Goal: Information Seeking & Learning: Check status

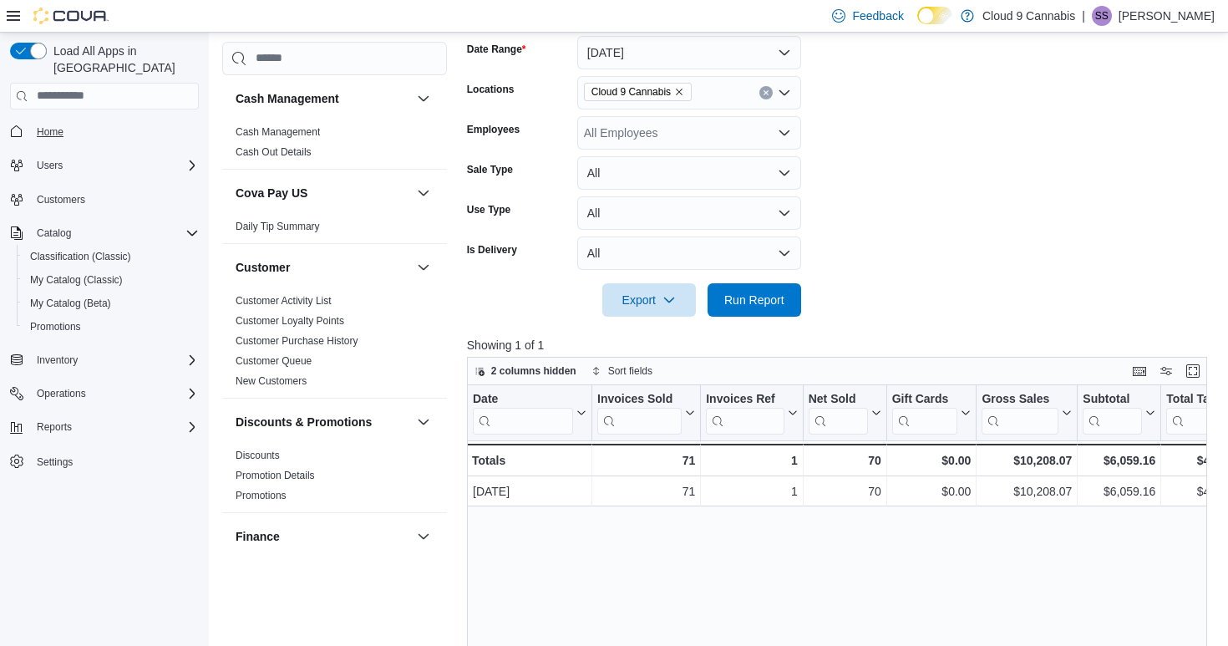
scroll to position [0, 199]
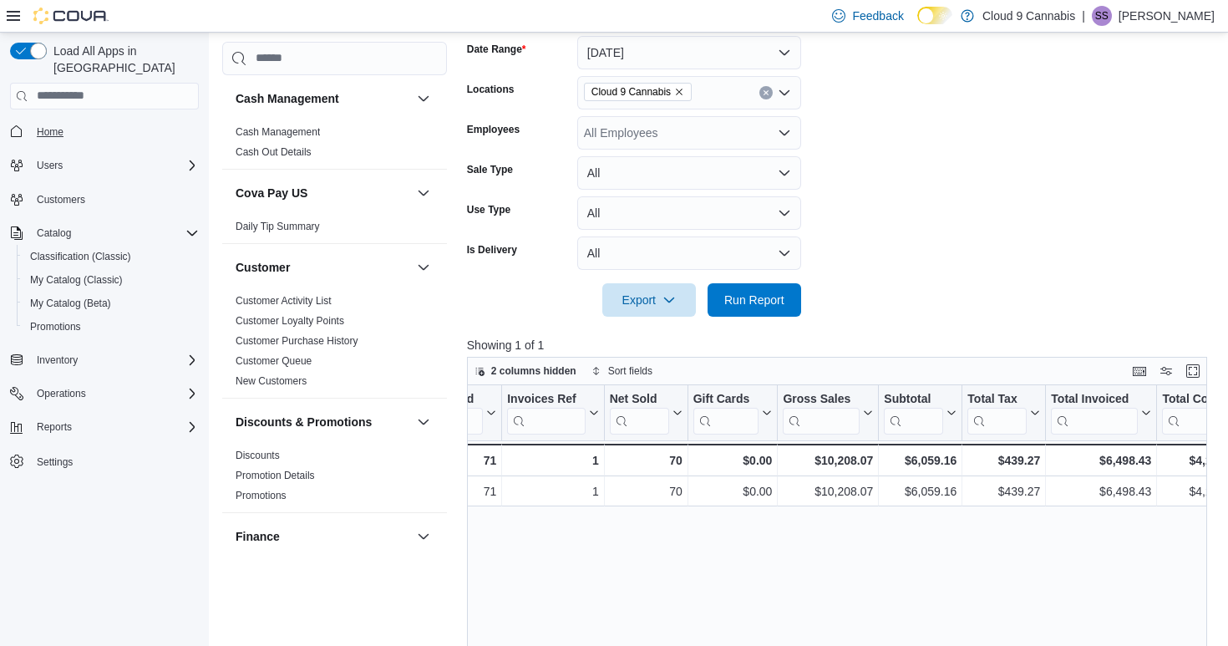
click at [61, 125] on span "Home" at bounding box center [50, 131] width 27 height 13
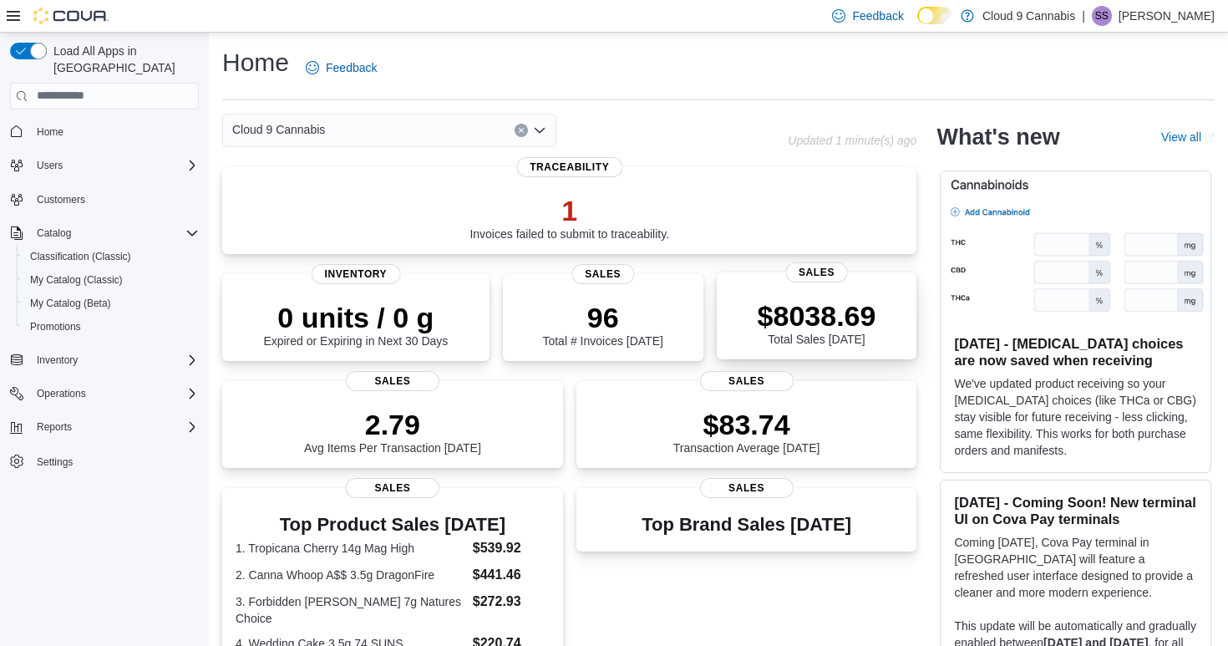
click at [810, 327] on p "$8038.69" at bounding box center [817, 315] width 119 height 33
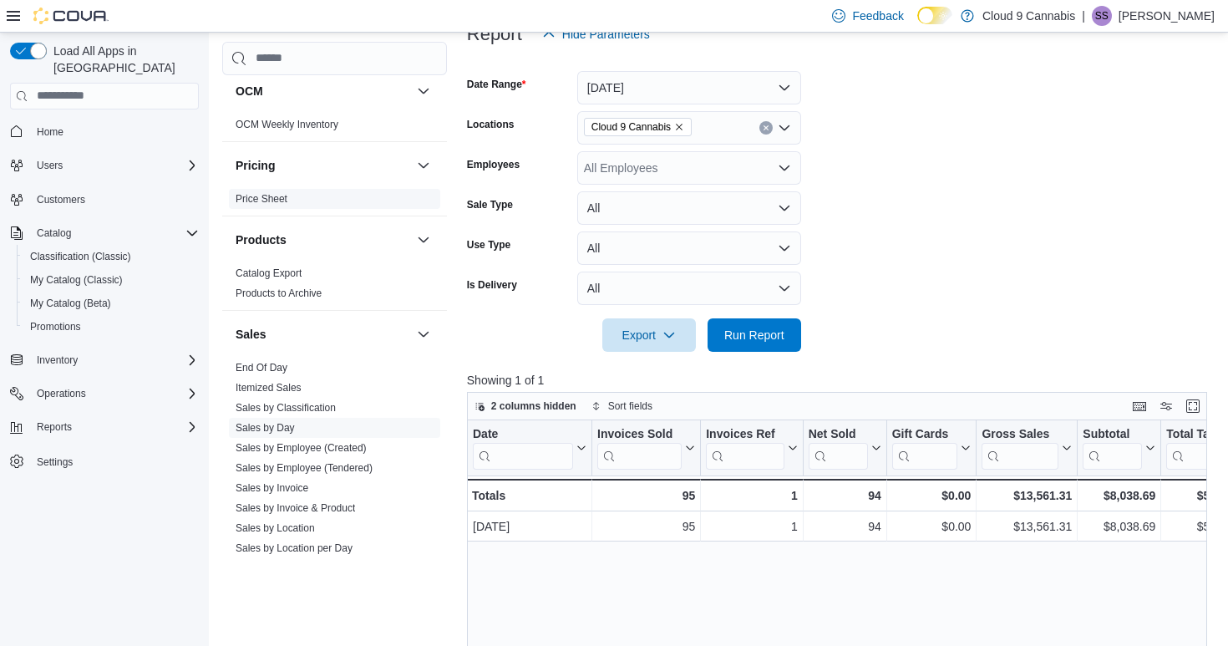
scroll to position [1005, 0]
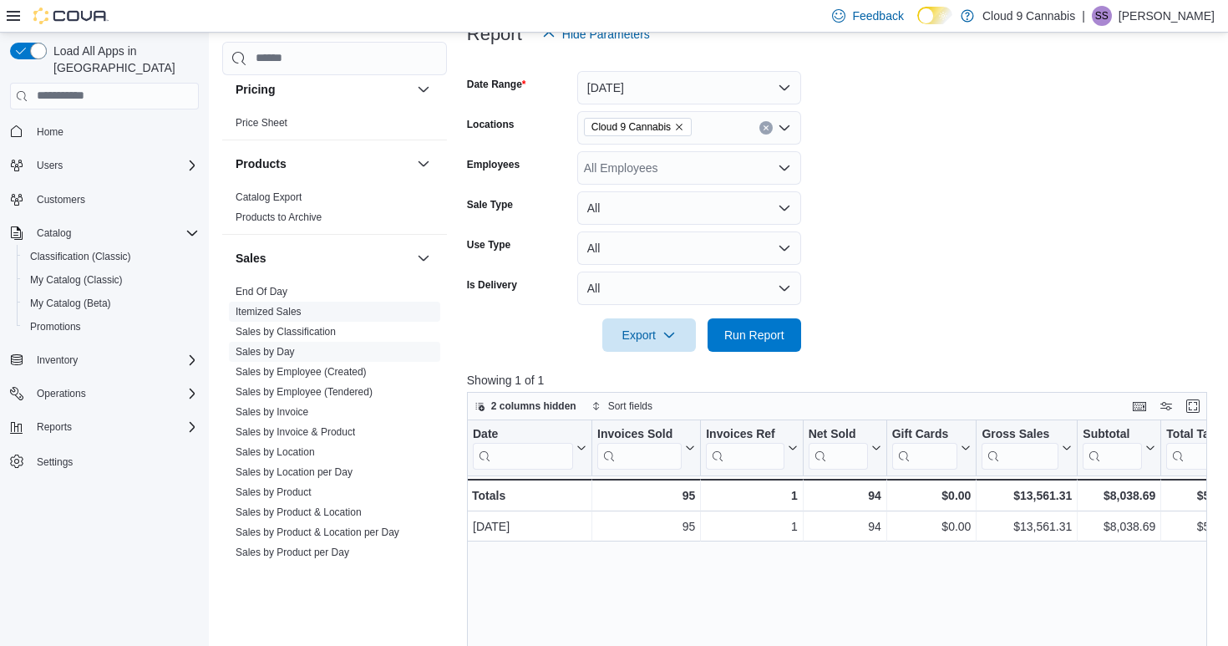
click at [284, 314] on link "Itemized Sales" at bounding box center [269, 312] width 66 height 12
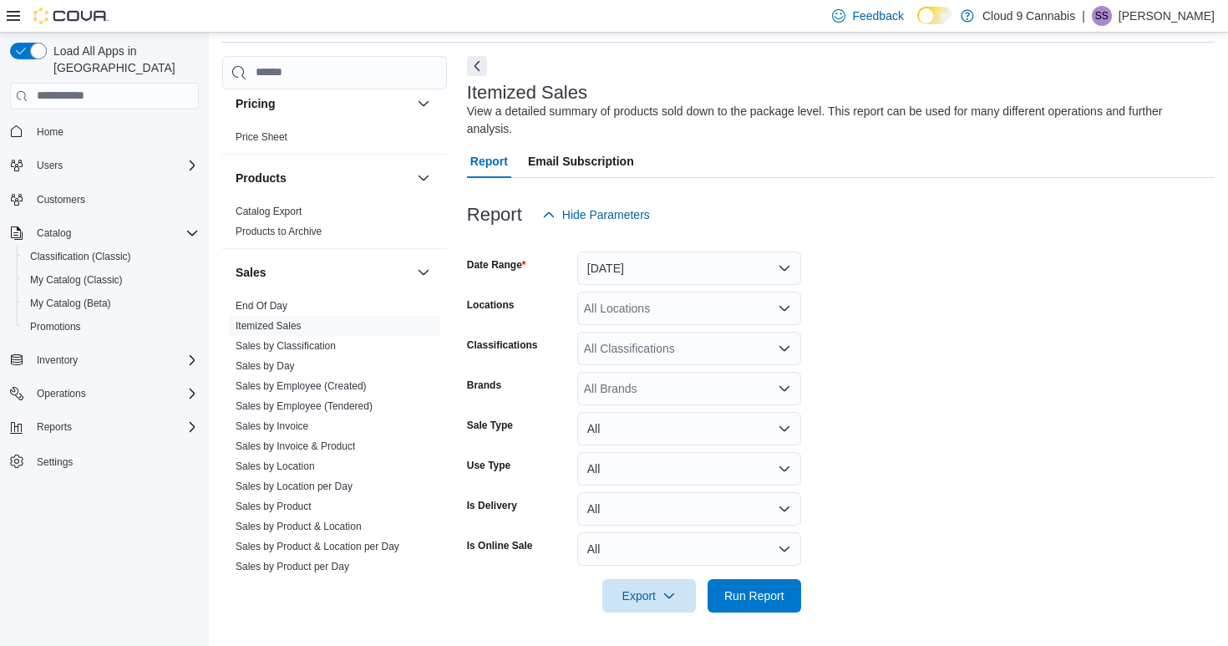
scroll to position [57, 0]
click at [767, 597] on span "Run Report" at bounding box center [754, 595] width 60 height 17
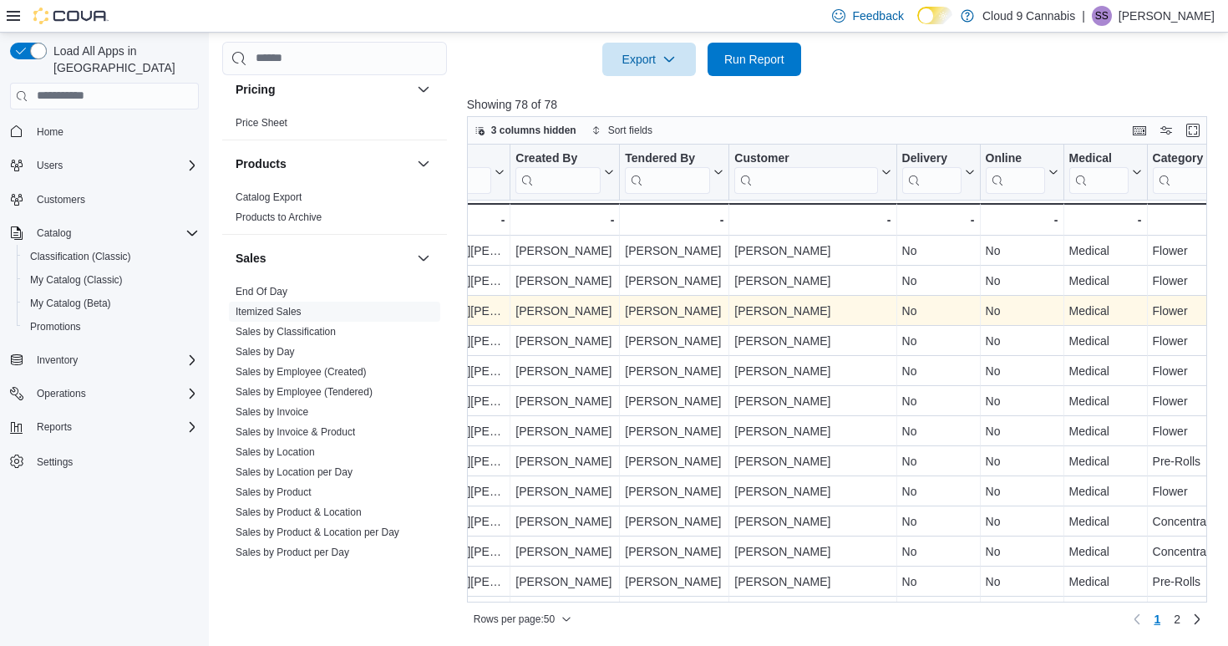
scroll to position [593, 0]
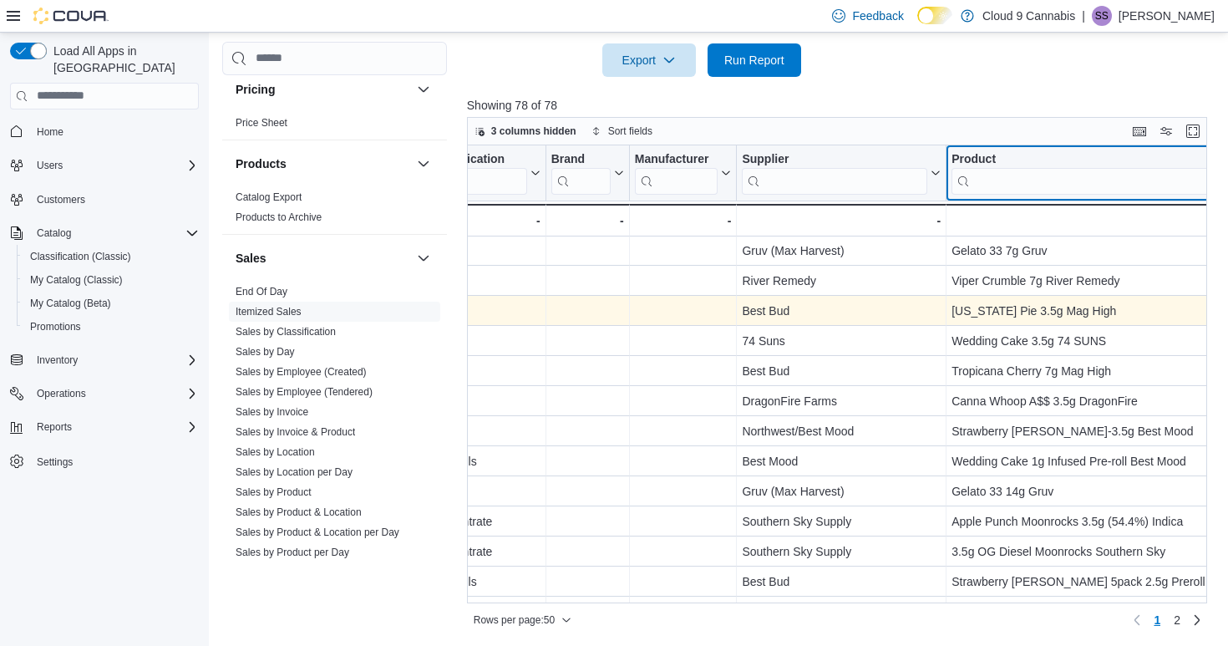
click at [1008, 181] on input "search" at bounding box center [1107, 180] width 310 height 27
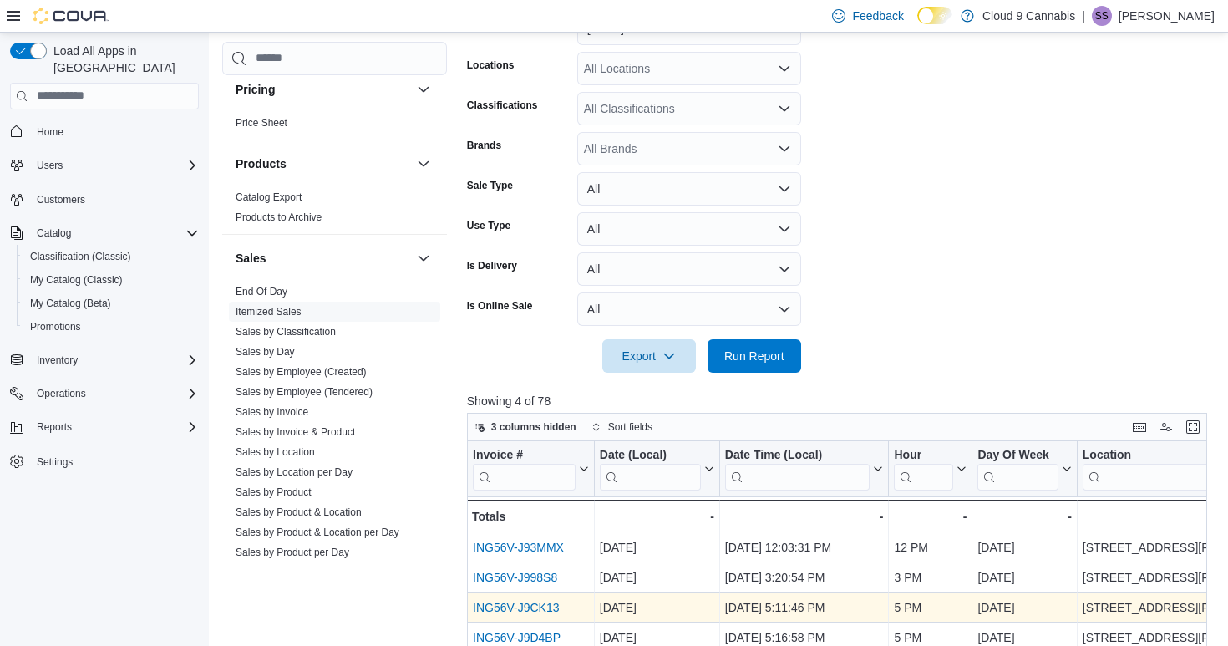
scroll to position [64, 0]
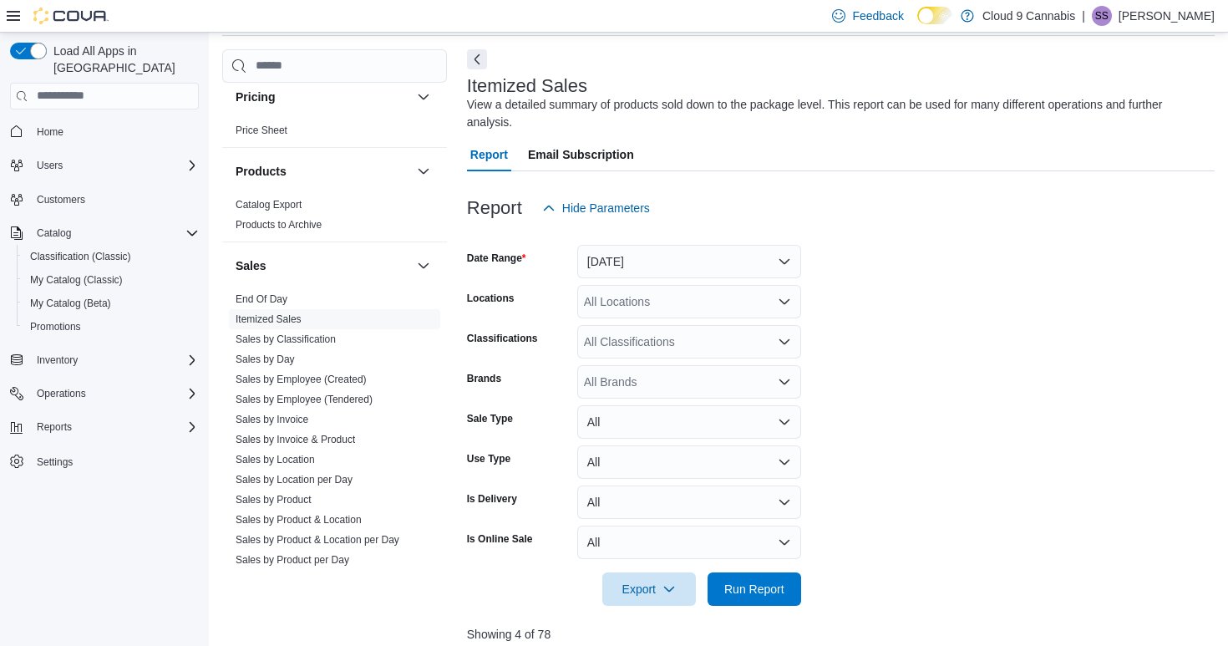
type input "***"
click at [690, 261] on button "Yesterday" at bounding box center [689, 261] width 224 height 33
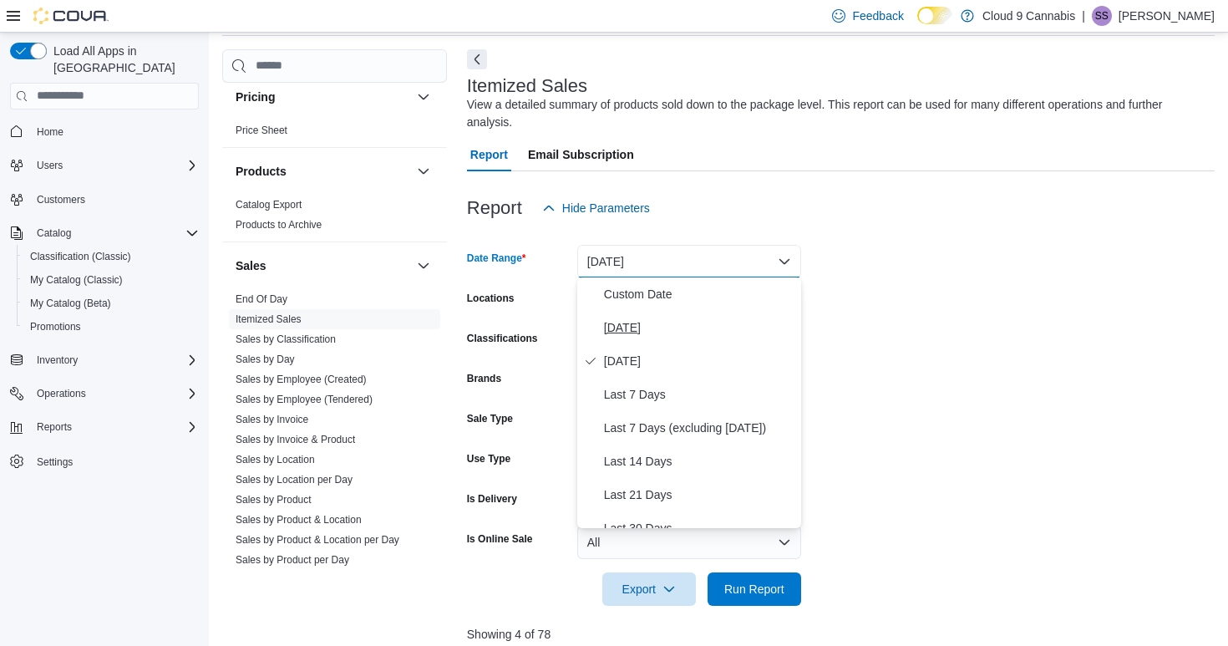
click at [624, 331] on span "[DATE]" at bounding box center [699, 328] width 191 height 20
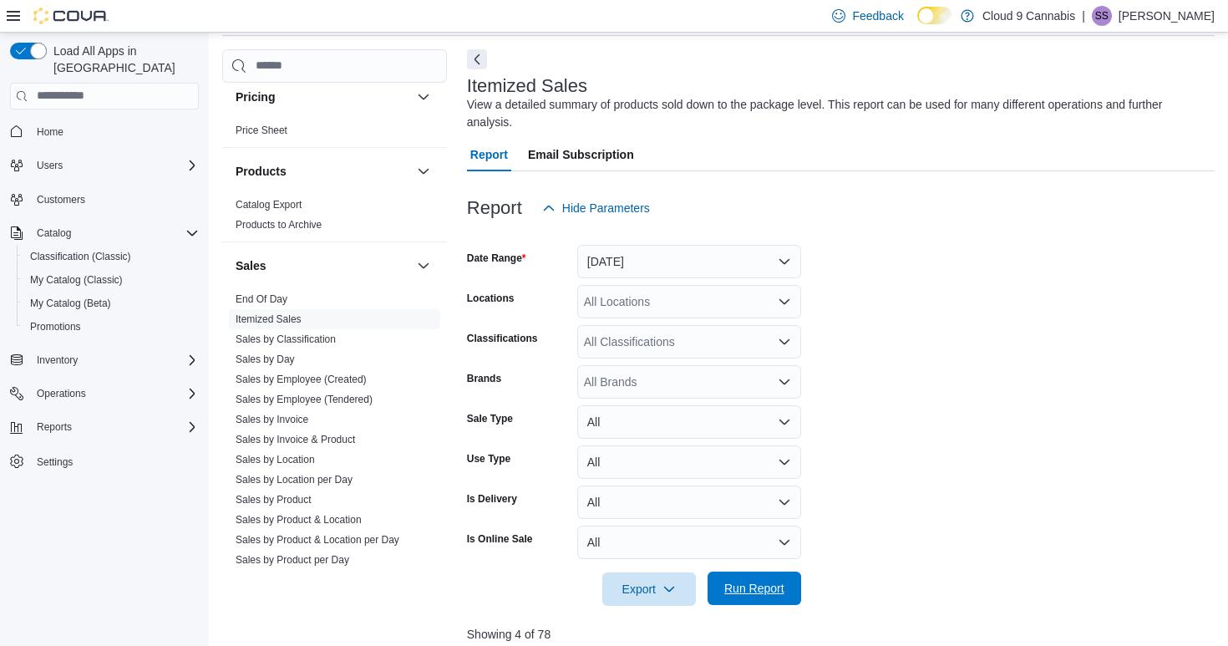
click at [756, 585] on span "Run Report" at bounding box center [754, 588] width 60 height 17
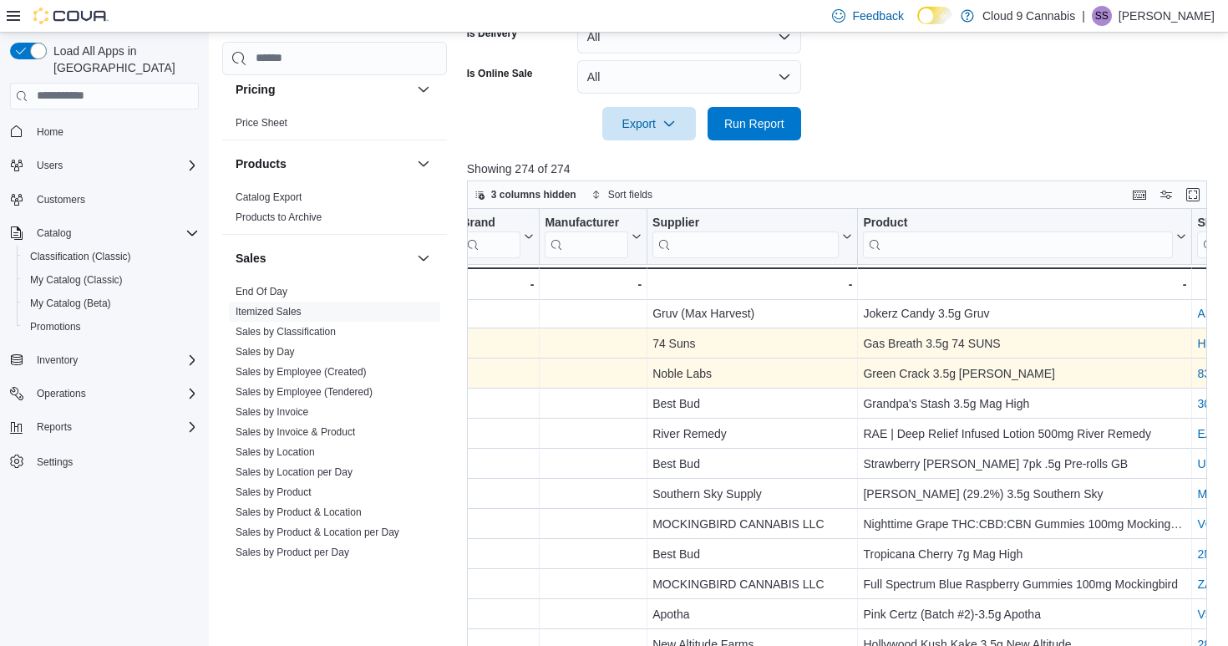
scroll to position [3, 1682]
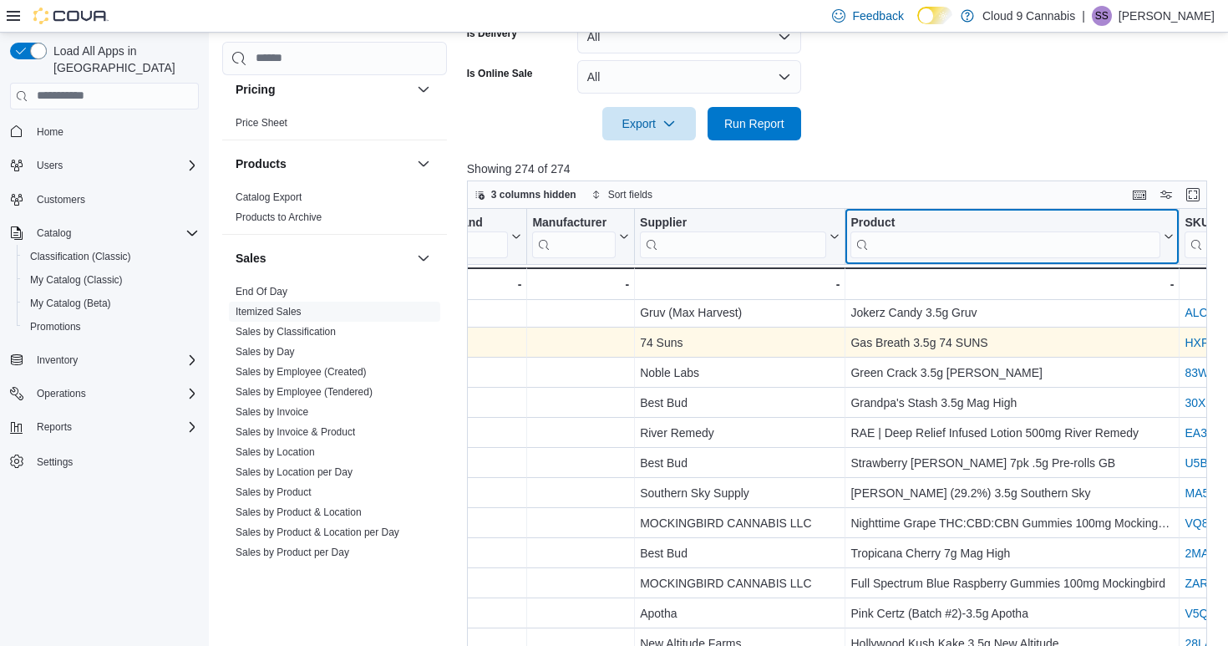
click at [939, 246] on input "search" at bounding box center [1006, 244] width 310 height 27
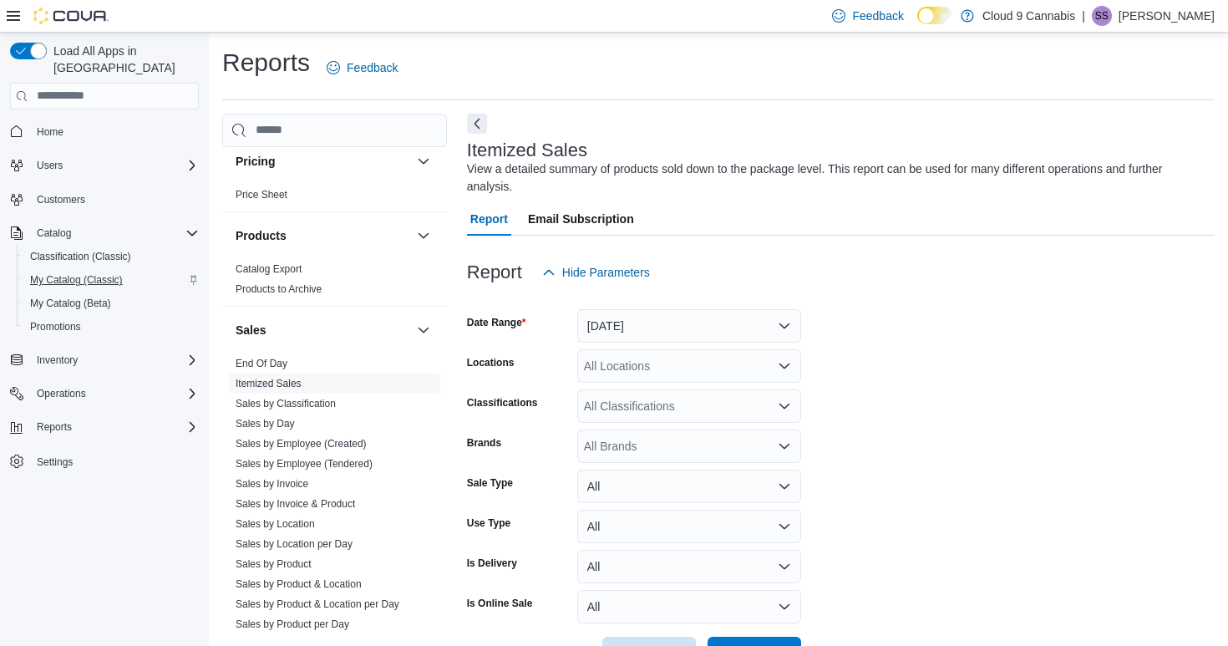
scroll to position [0, 0]
type input "***"
click at [81, 273] on span "My Catalog (Classic)" at bounding box center [76, 279] width 93 height 13
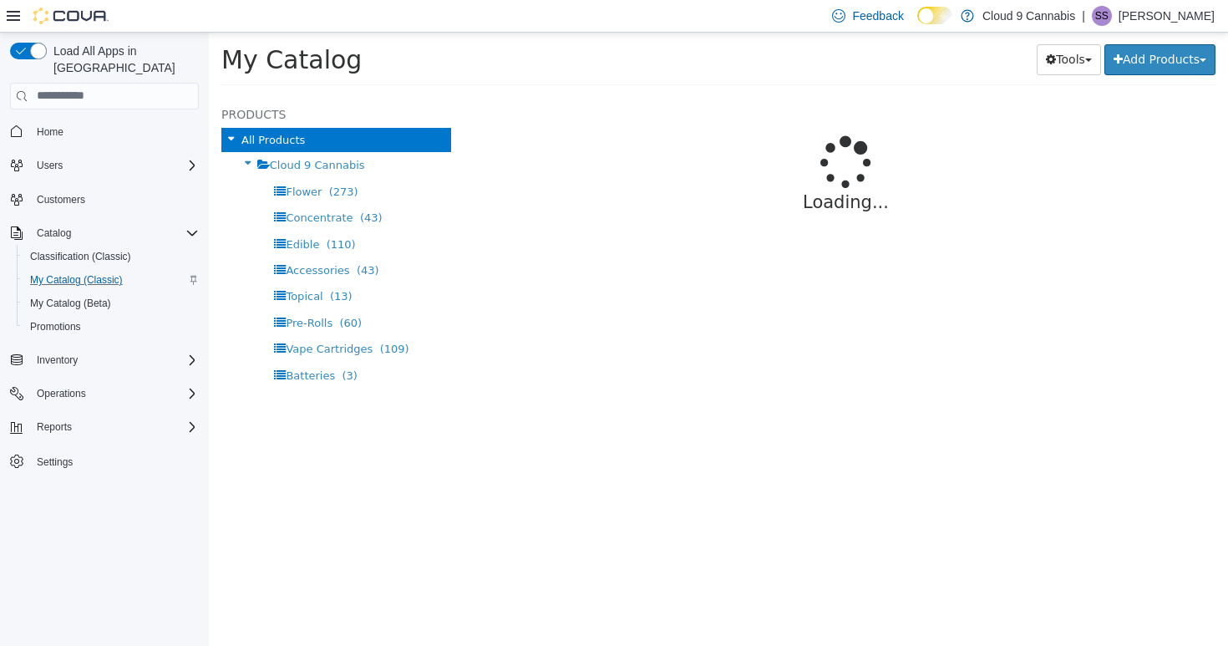
select select "**********"
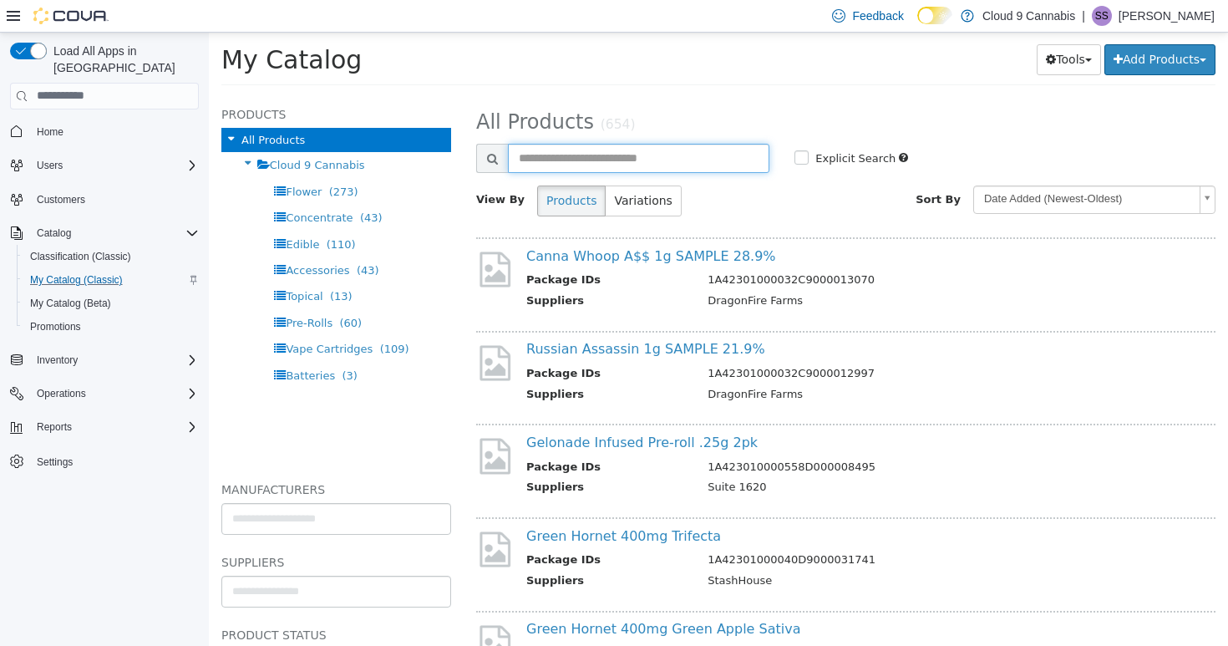
click at [556, 158] on input "text" at bounding box center [639, 157] width 262 height 29
type input "******"
select select "**********"
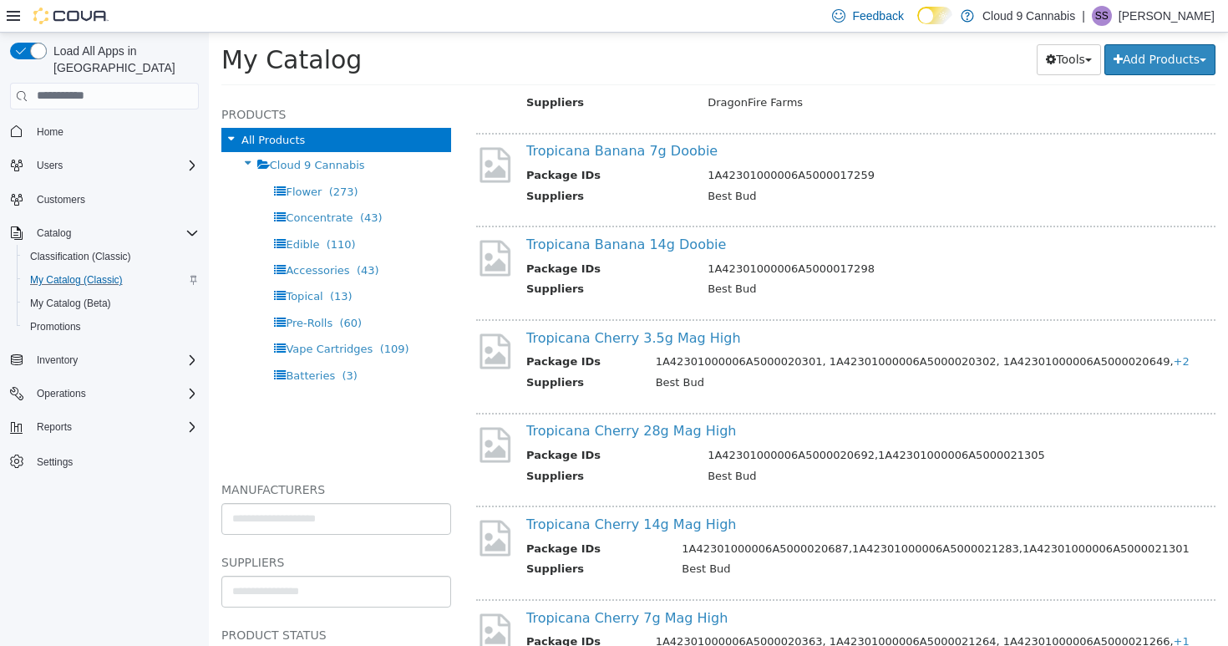
scroll to position [259, 0]
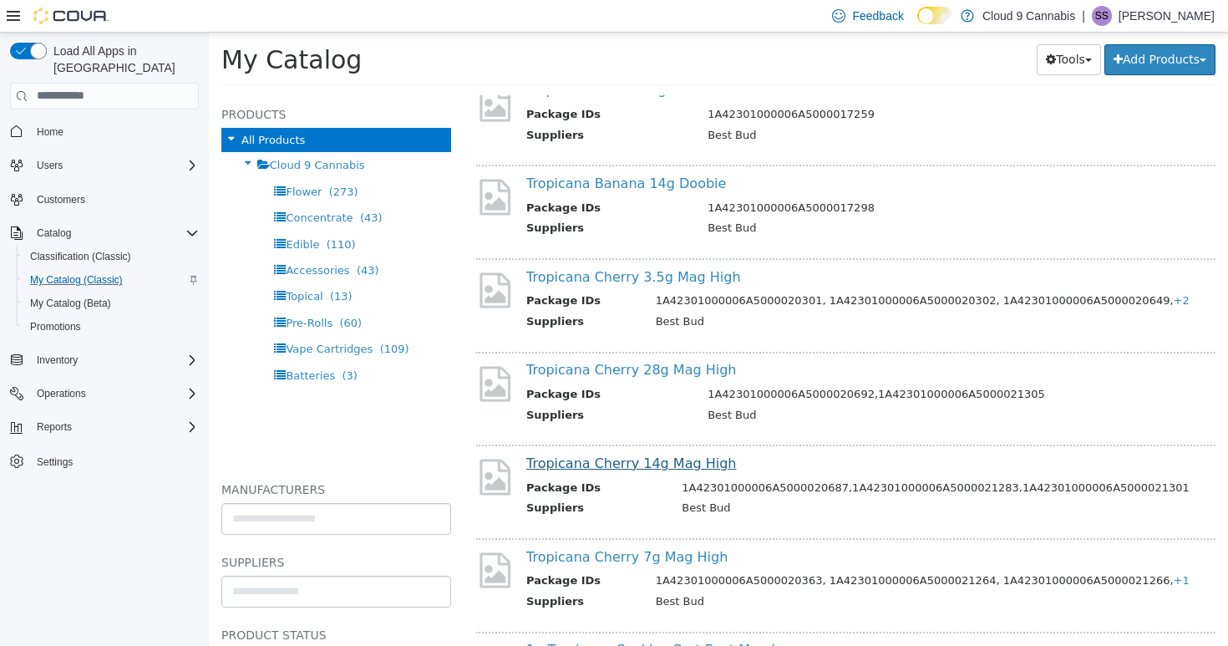
click at [664, 455] on link "Tropicana Cherry 14g Mag High" at bounding box center [631, 463] width 210 height 16
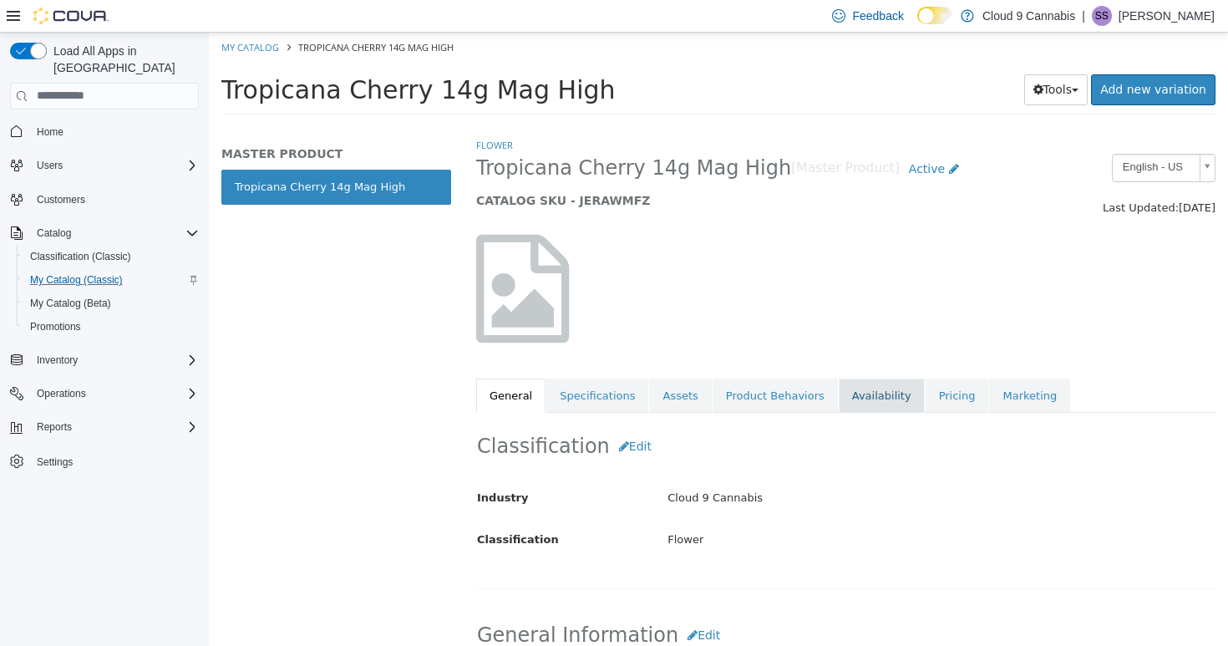
click at [871, 400] on link "Availability" at bounding box center [882, 395] width 86 height 35
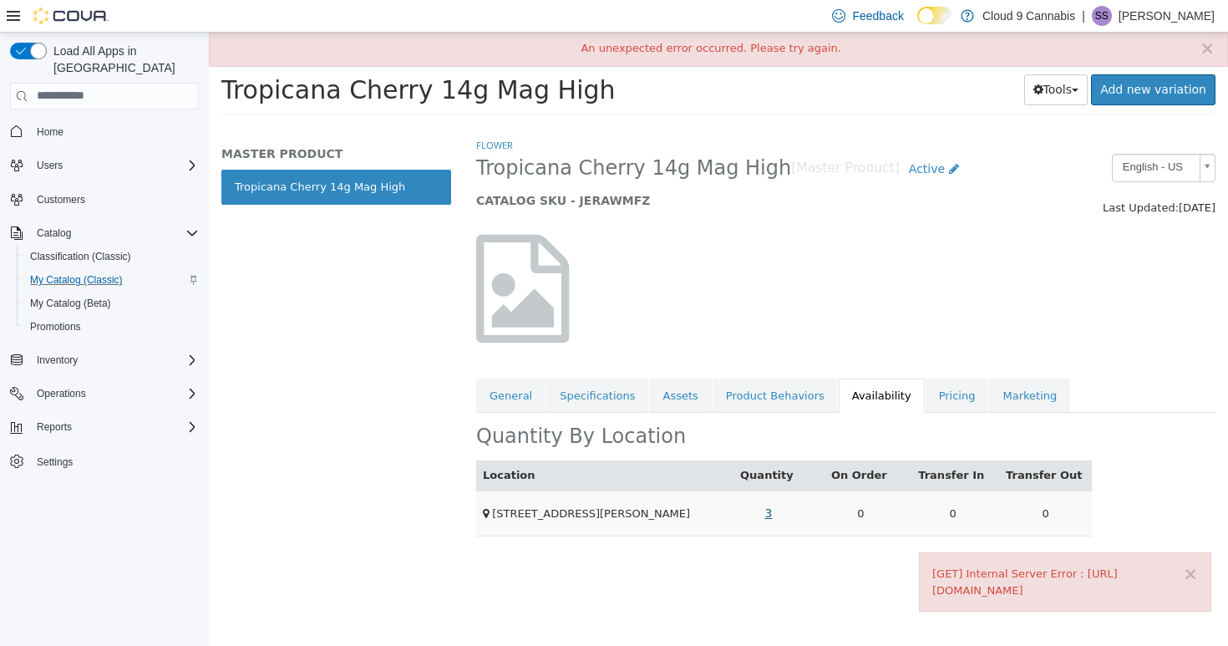
click at [769, 511] on link "3" at bounding box center [768, 512] width 26 height 31
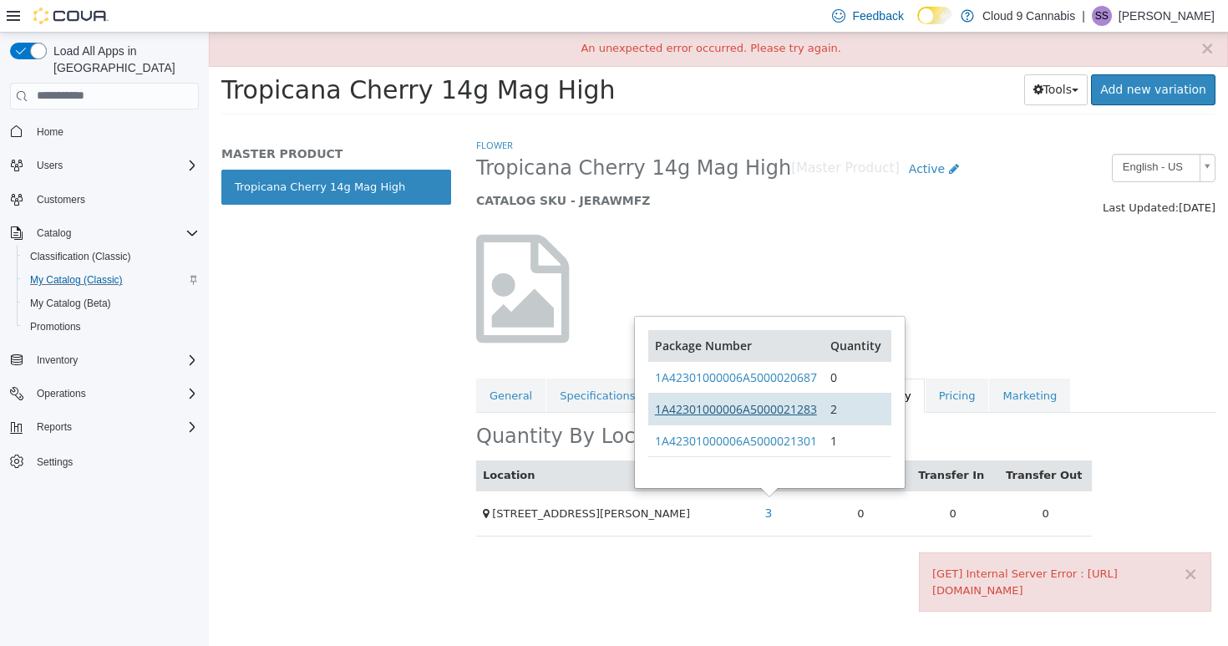
click at [745, 404] on link "1A42301000006A5000021283" at bounding box center [736, 408] width 162 height 16
click at [1190, 565] on button "×" at bounding box center [1190, 574] width 15 height 18
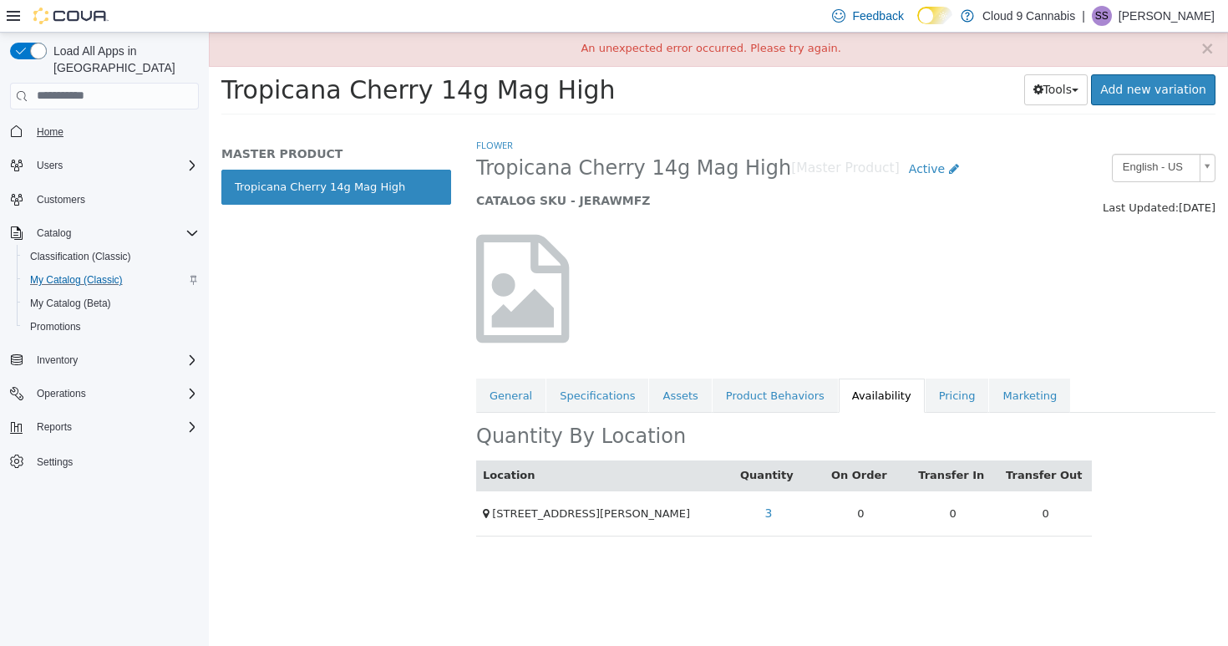
click at [50, 122] on span "Home" at bounding box center [50, 132] width 27 height 20
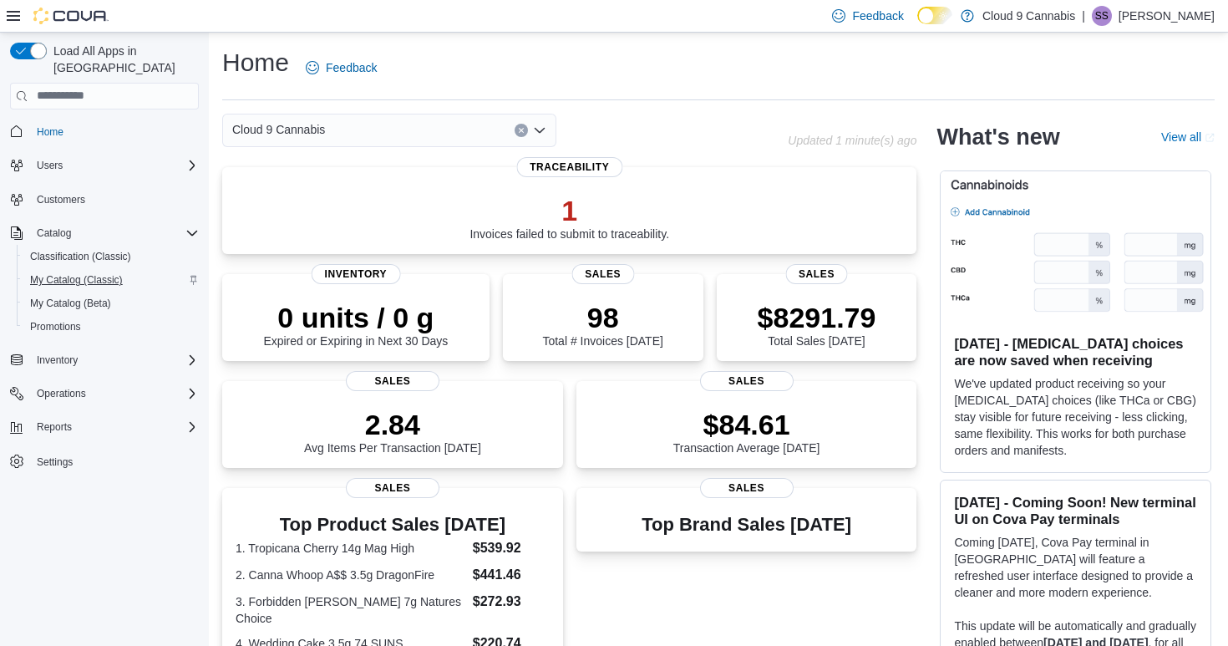
click at [76, 273] on span "My Catalog (Classic)" at bounding box center [76, 279] width 93 height 13
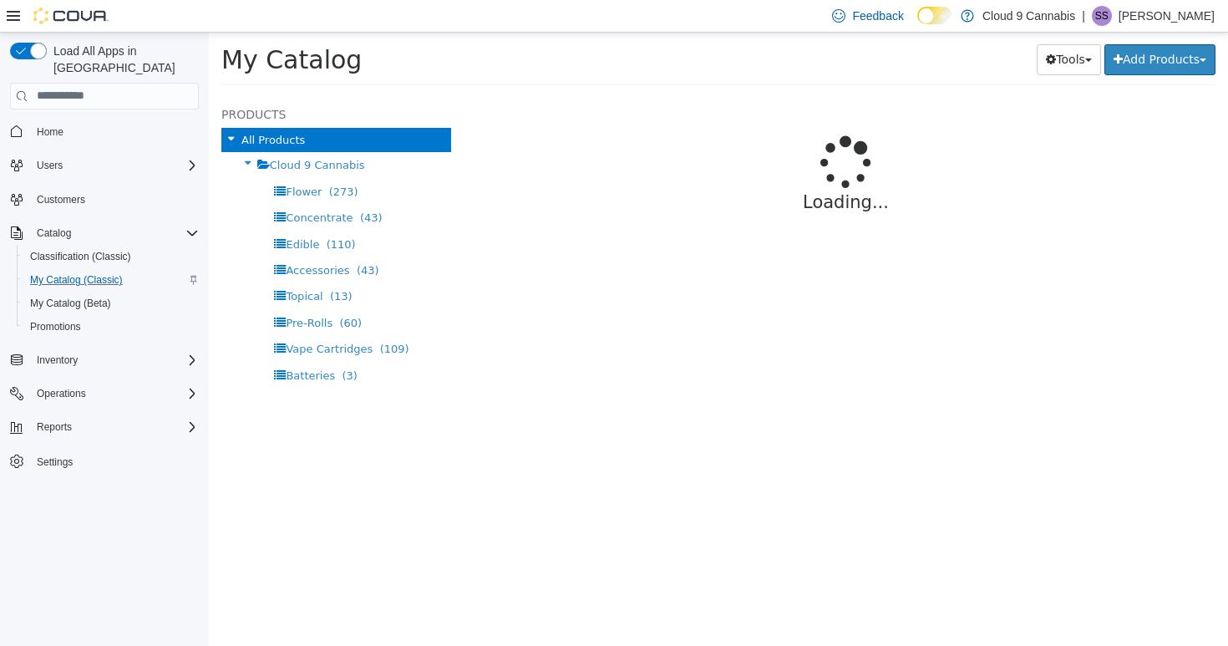
select select "**********"
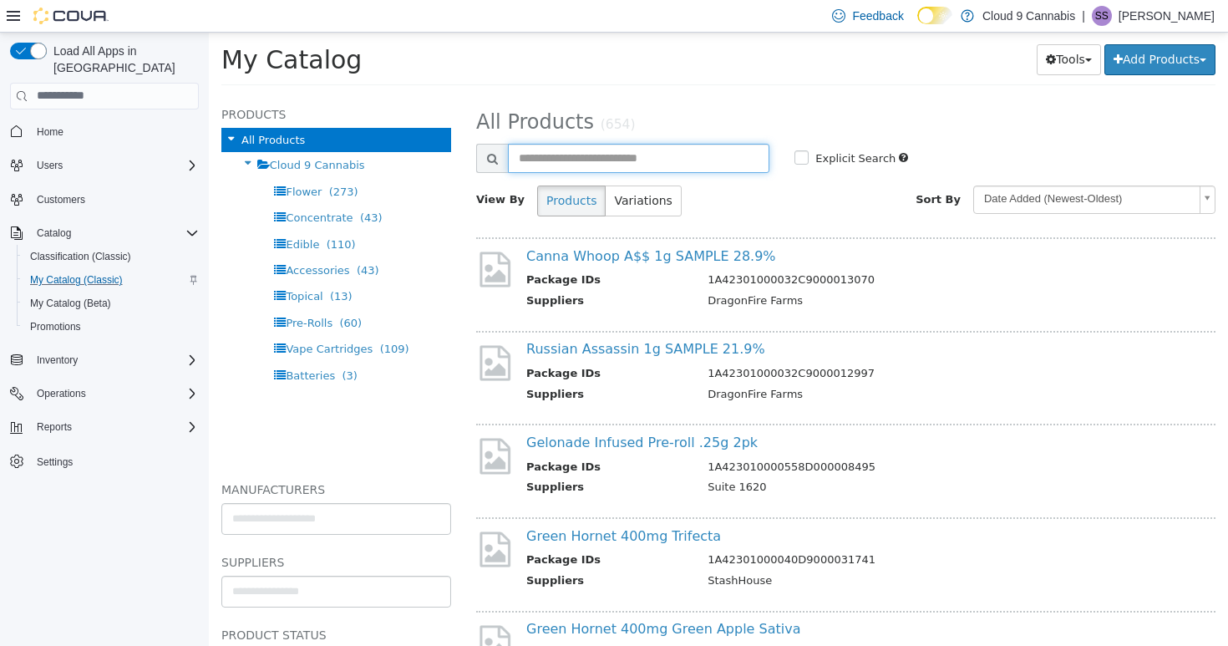
click at [585, 152] on input "text" at bounding box center [639, 157] width 262 height 29
type input "**********"
select select "**********"
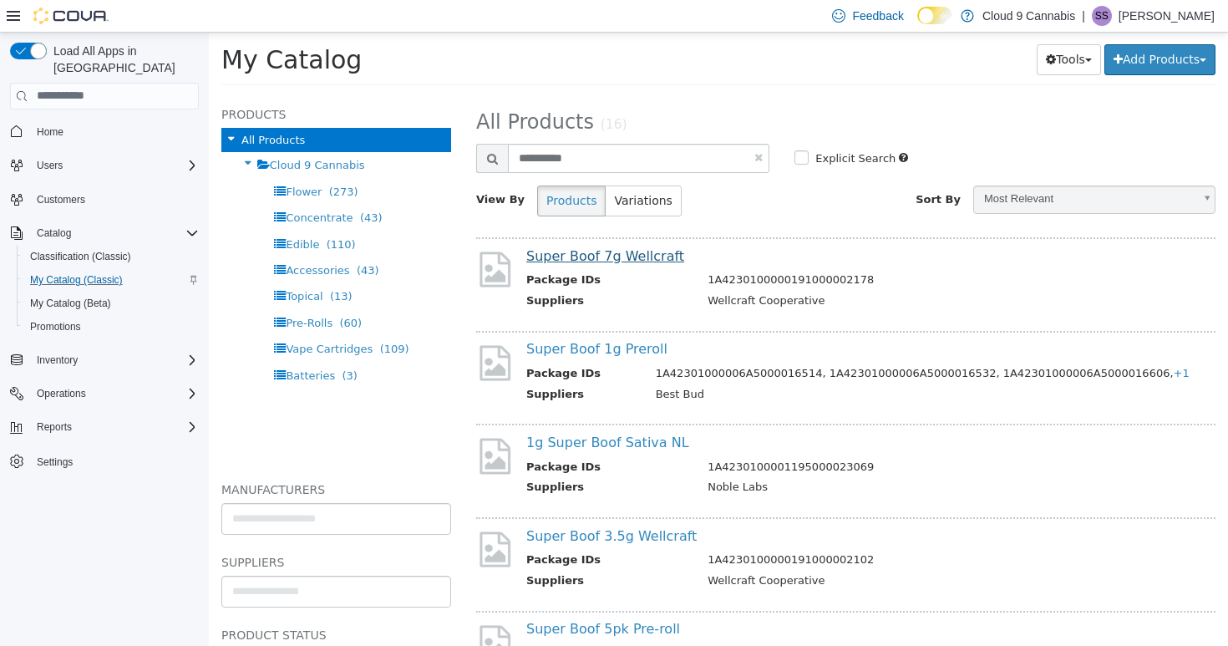
click at [607, 253] on link "Super Boof 7g Wellcraft" at bounding box center [605, 255] width 158 height 16
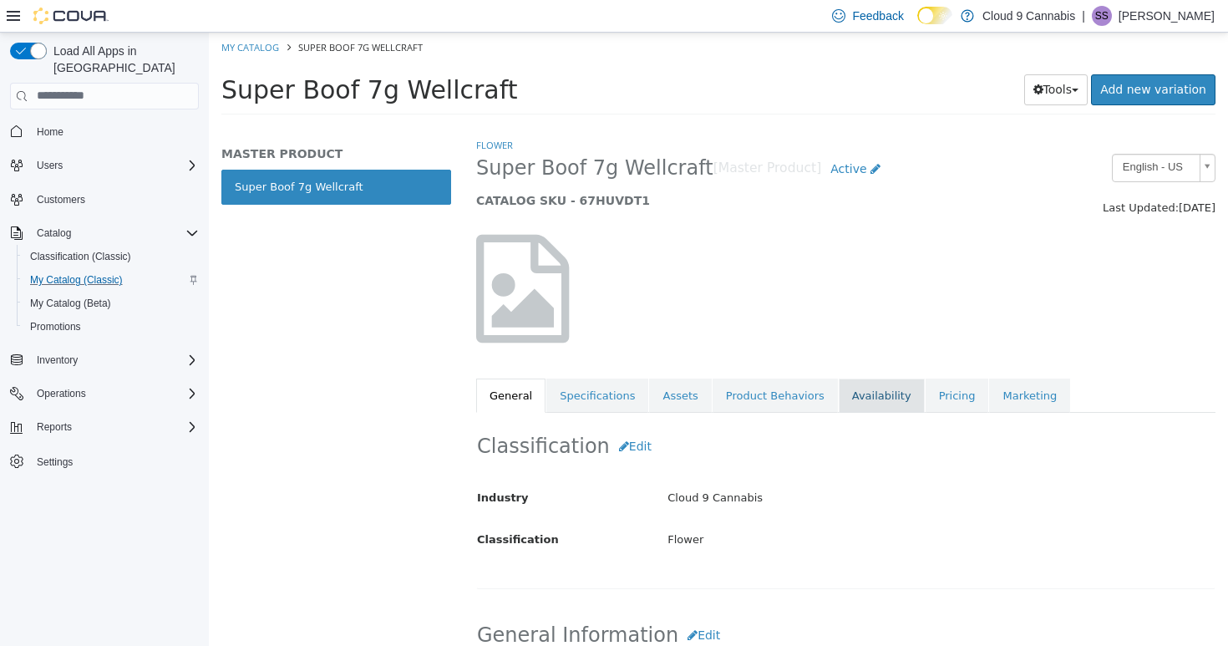
click at [869, 397] on link "Availability" at bounding box center [882, 395] width 86 height 35
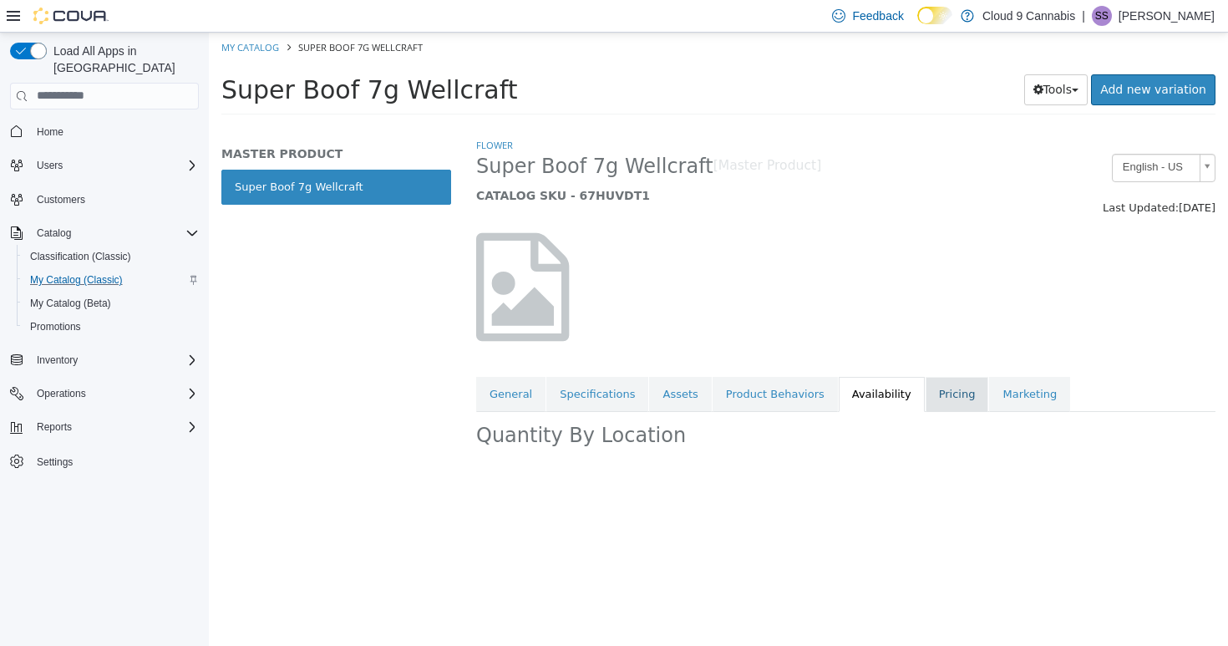
click at [932, 399] on link "Pricing" at bounding box center [958, 393] width 64 height 35
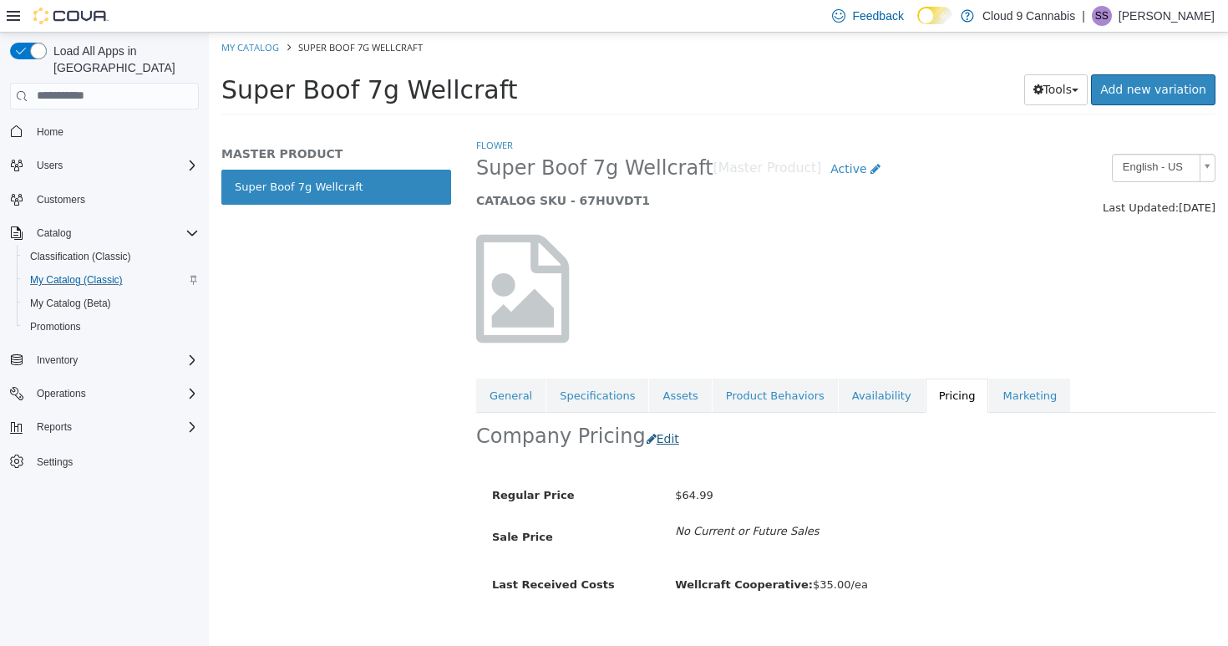
click at [652, 441] on button "Edit" at bounding box center [667, 438] width 43 height 31
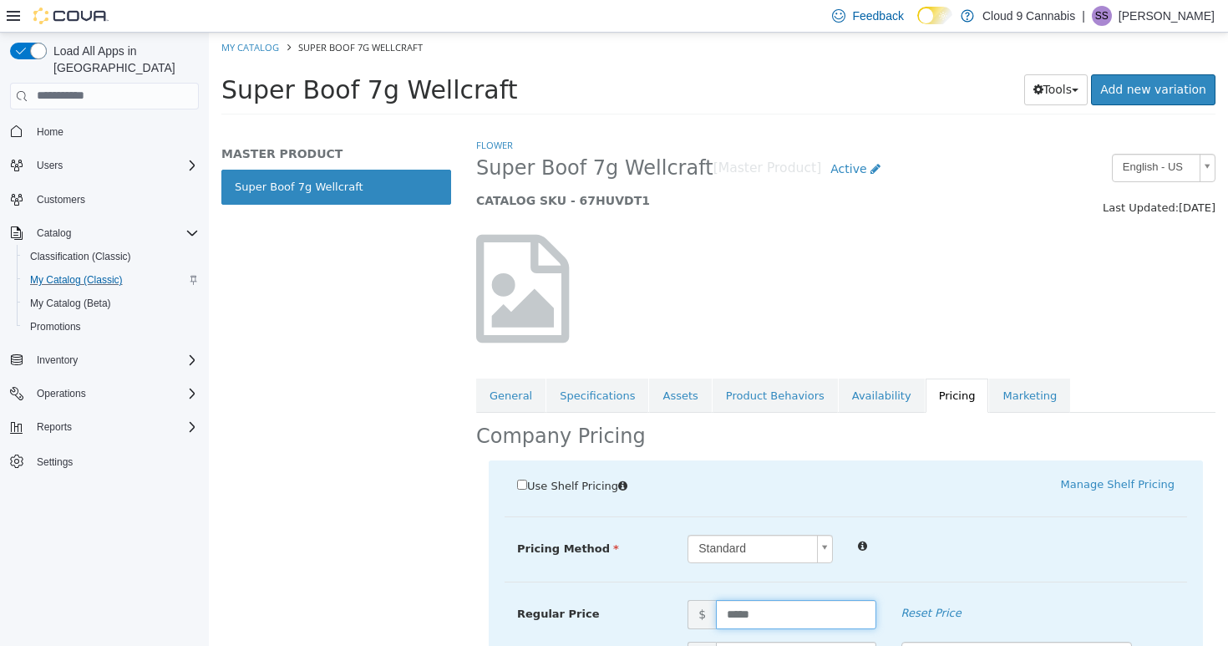
click at [744, 608] on input "*****" at bounding box center [796, 613] width 160 height 29
type input "*****"
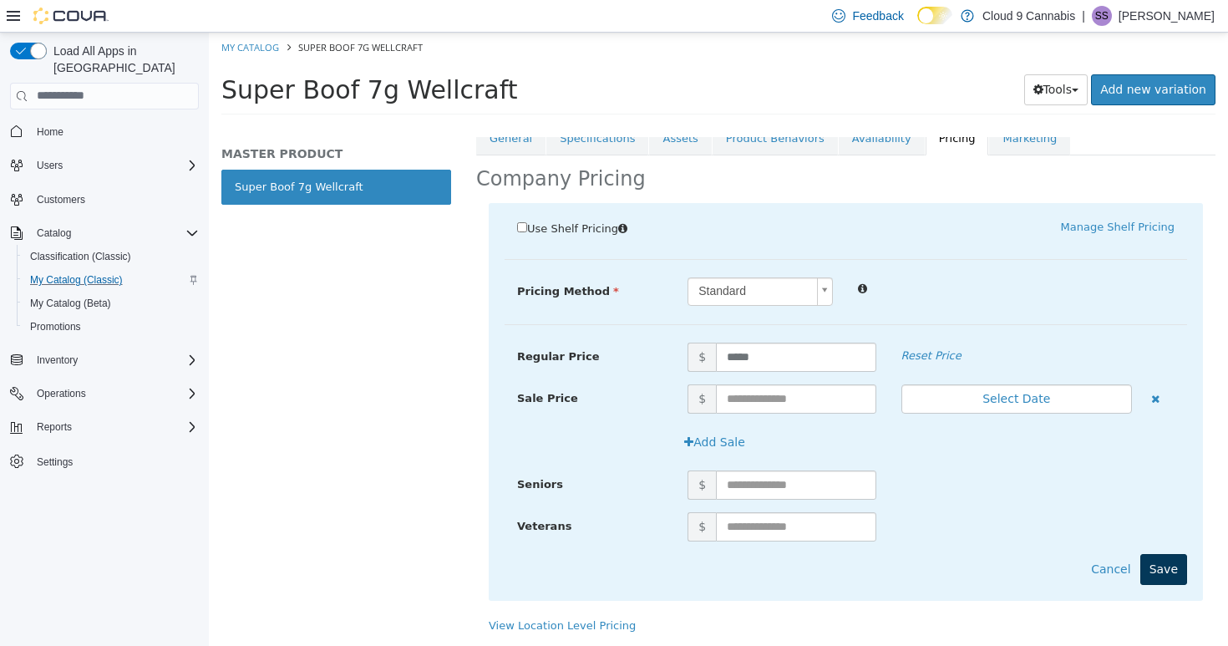
click at [1171, 553] on button "Save" at bounding box center [1163, 568] width 47 height 31
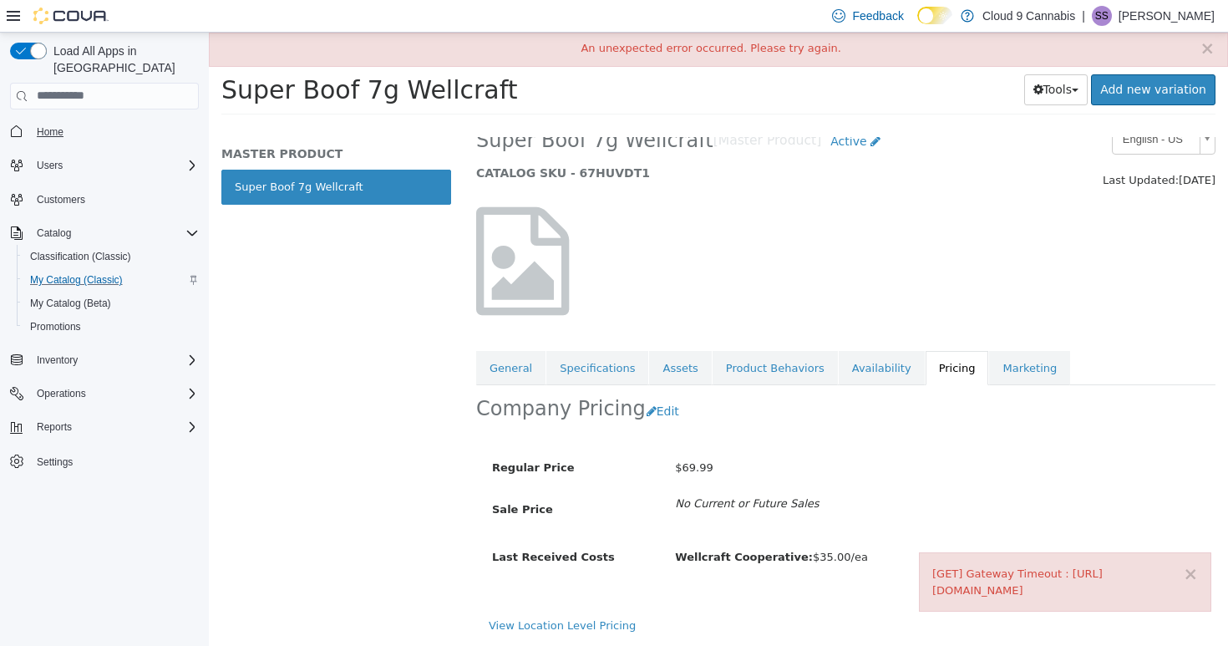
click at [45, 125] on span "Home" at bounding box center [50, 131] width 27 height 13
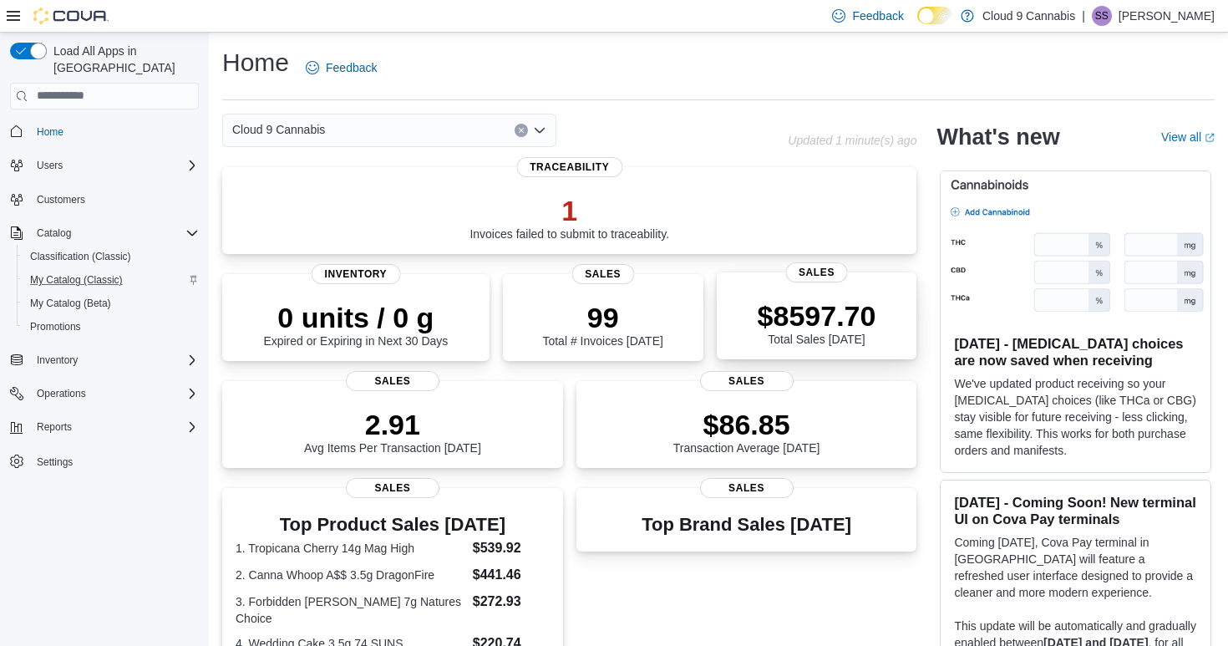
click at [872, 320] on p "$8597.70" at bounding box center [817, 315] width 119 height 33
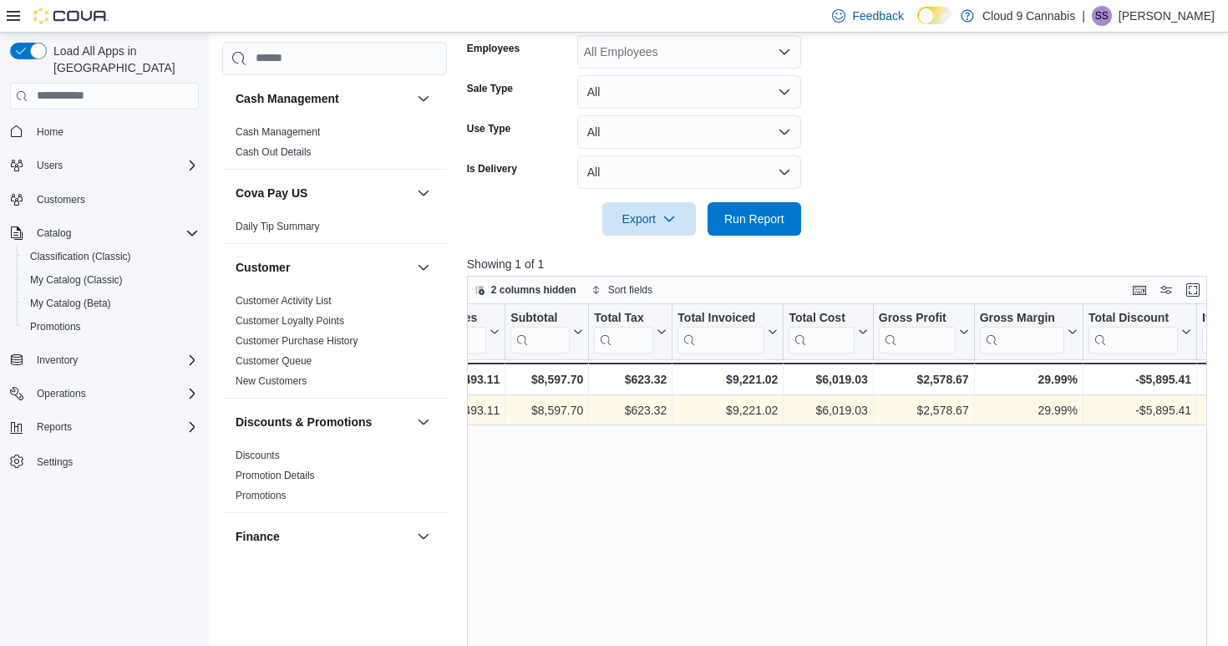
scroll to position [0, 569]
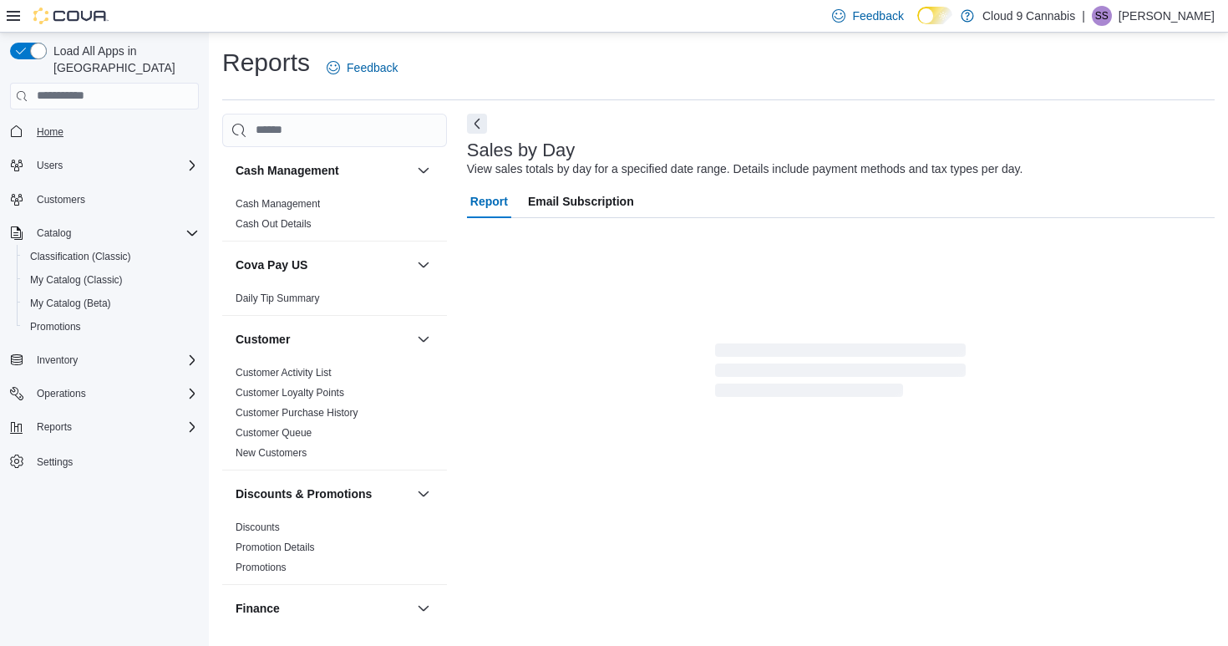
click at [65, 122] on link "Home" at bounding box center [50, 132] width 40 height 20
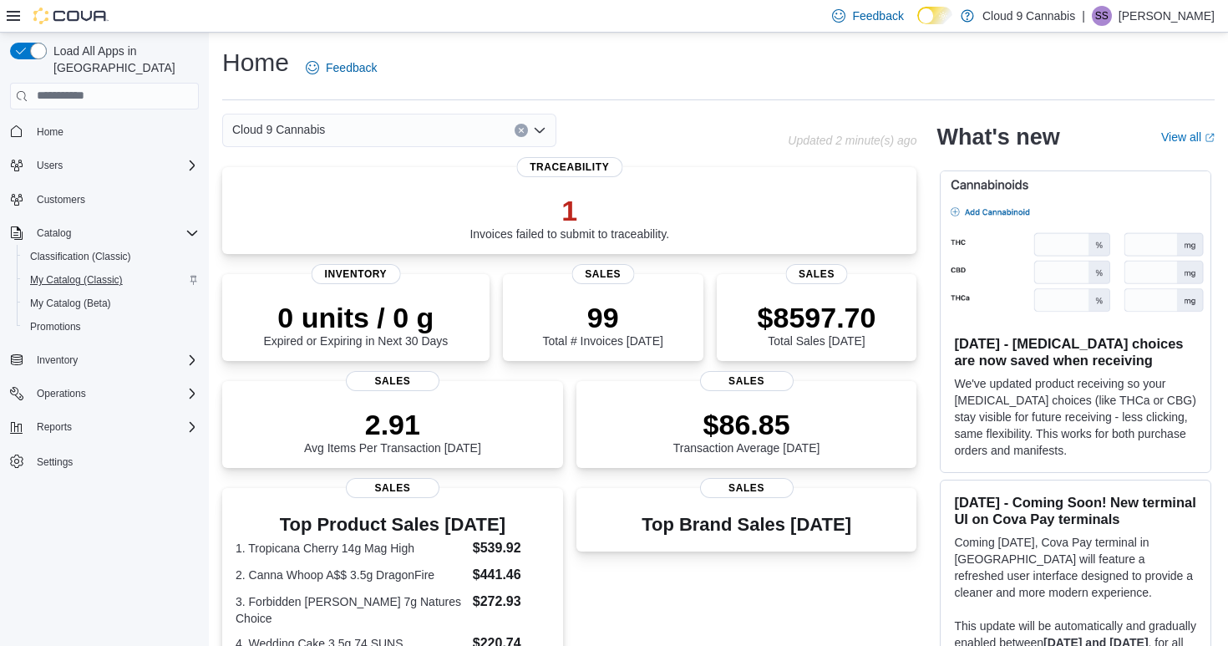
click at [96, 273] on span "My Catalog (Classic)" at bounding box center [76, 279] width 93 height 13
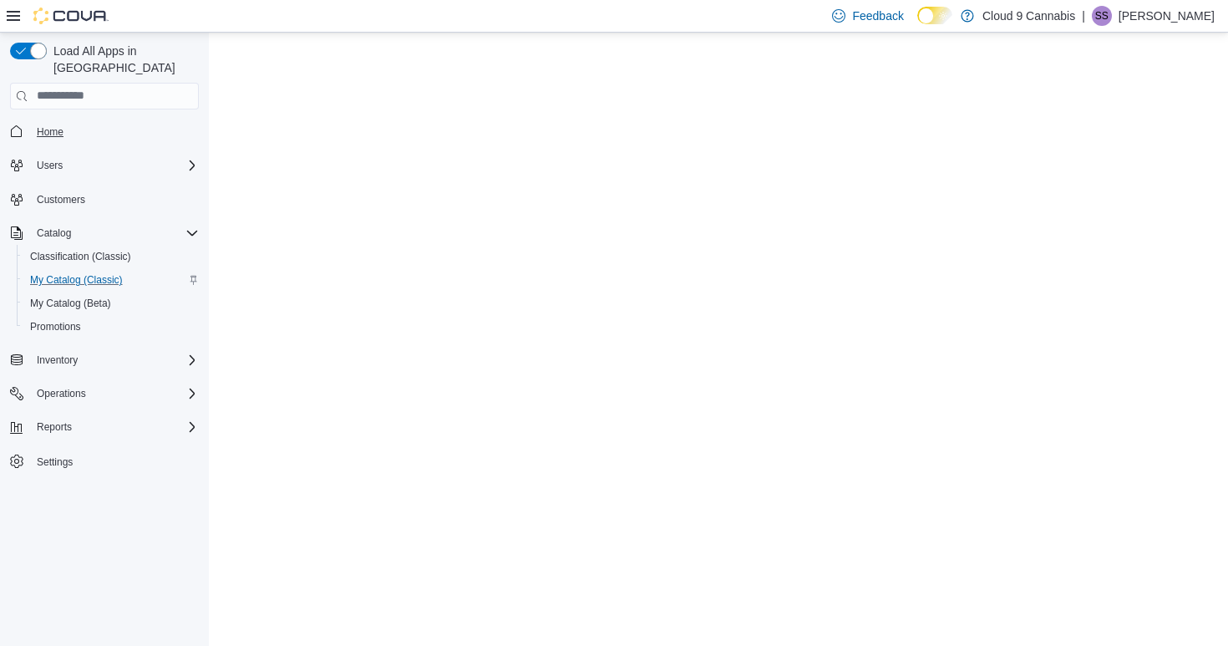
click at [57, 125] on span "Home" at bounding box center [50, 131] width 27 height 13
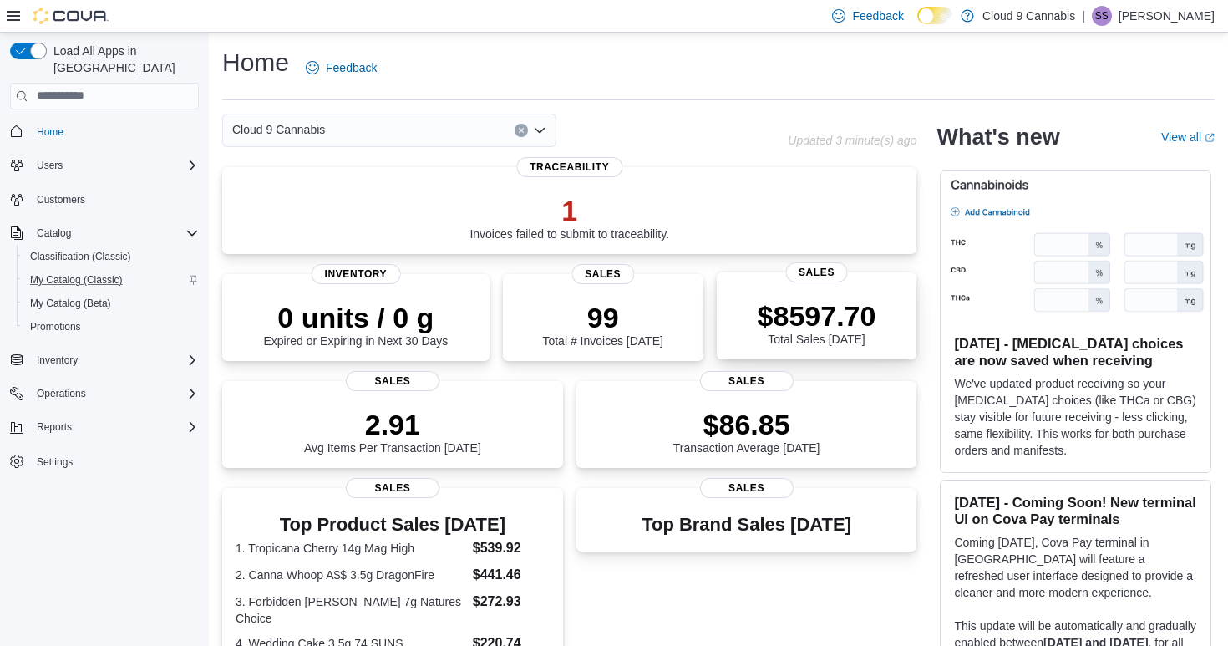
click at [807, 323] on p "$8597.70" at bounding box center [817, 315] width 119 height 33
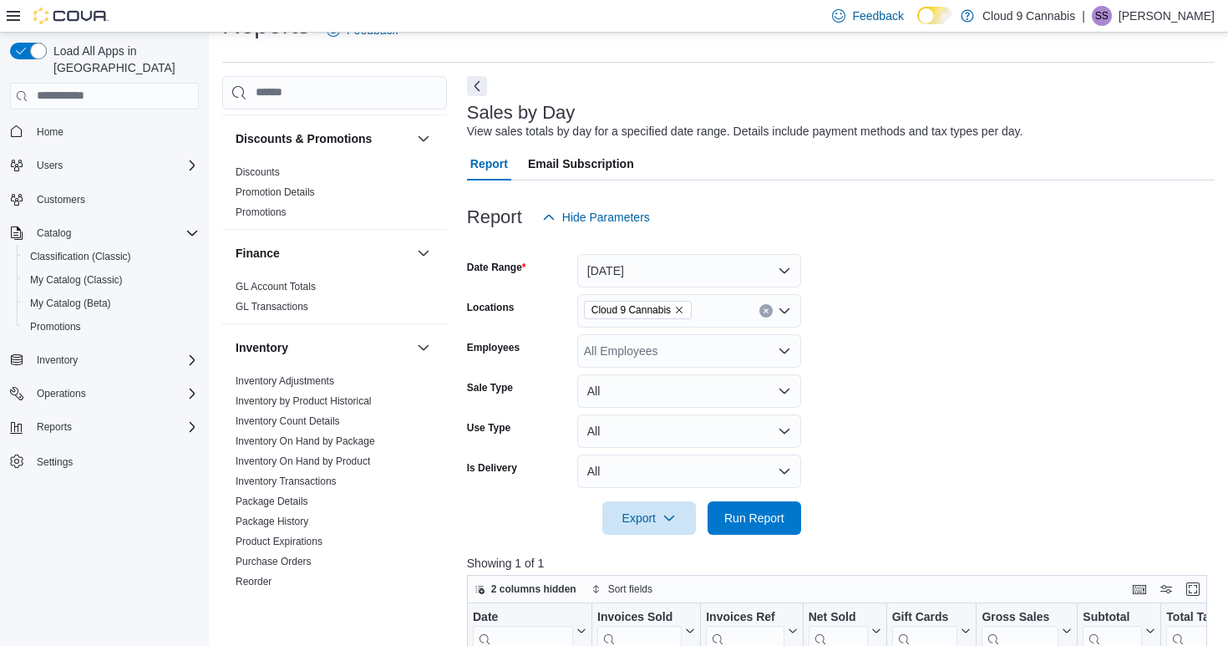
scroll to position [324, 0]
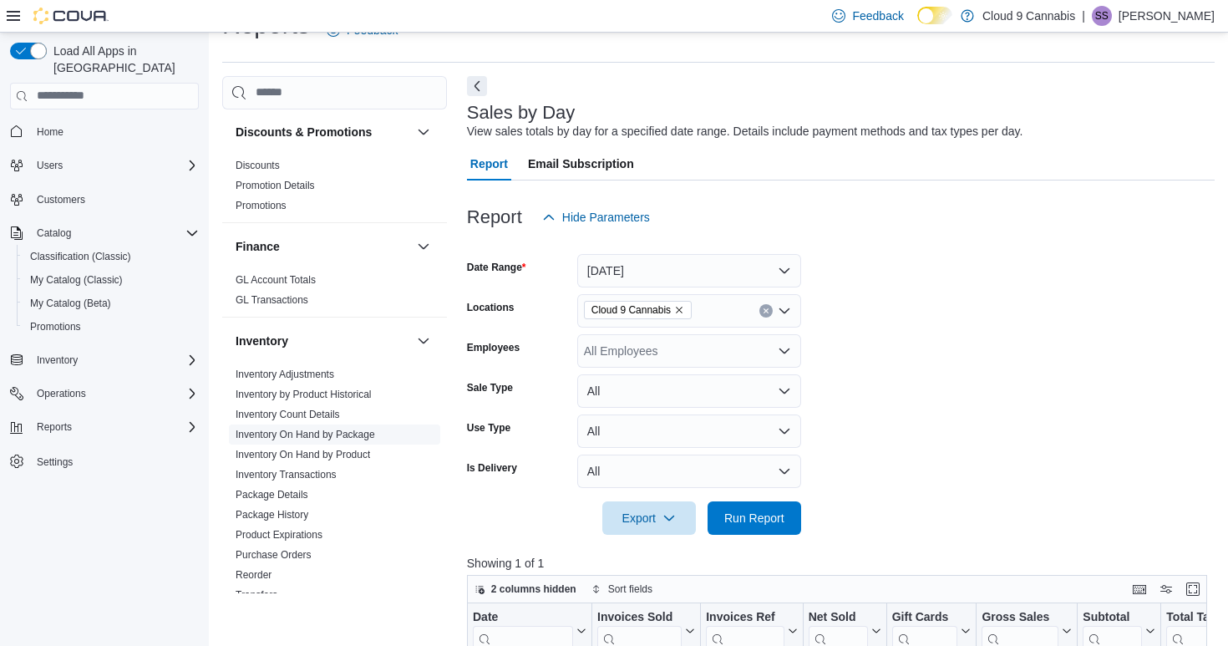
click at [313, 430] on link "Inventory On Hand by Package" at bounding box center [306, 435] width 140 height 12
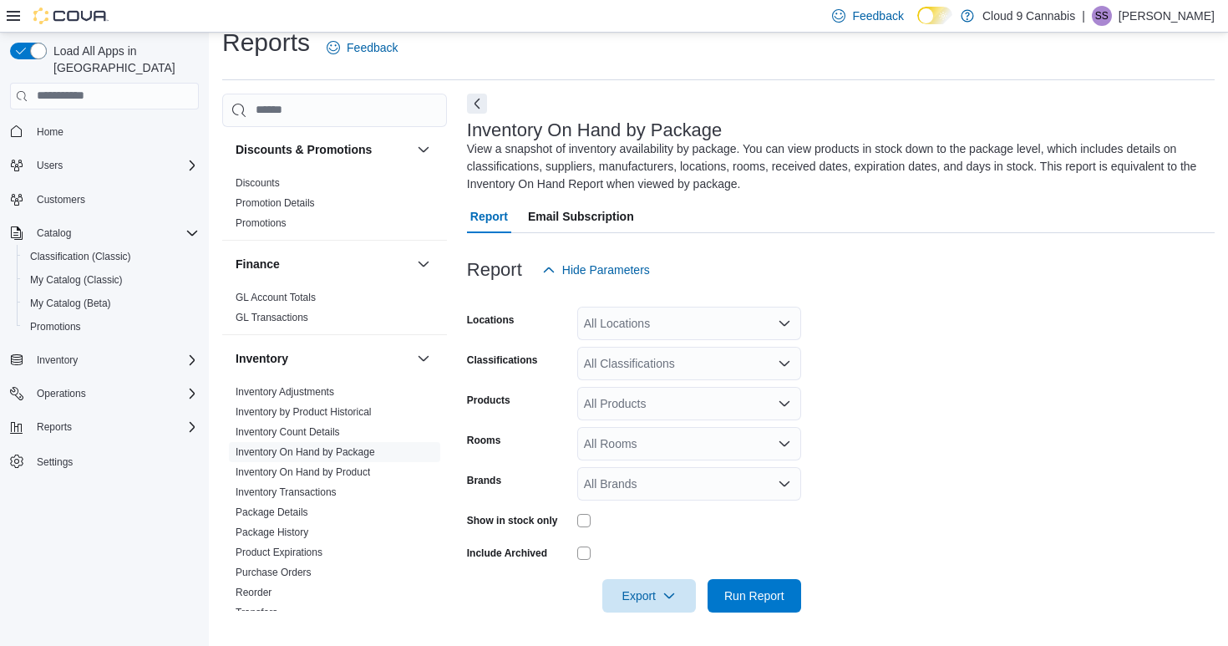
scroll to position [19, 0]
click at [766, 613] on div at bounding box center [841, 623] width 748 height 20
click at [769, 597] on span "Run Report" at bounding box center [754, 595] width 60 height 17
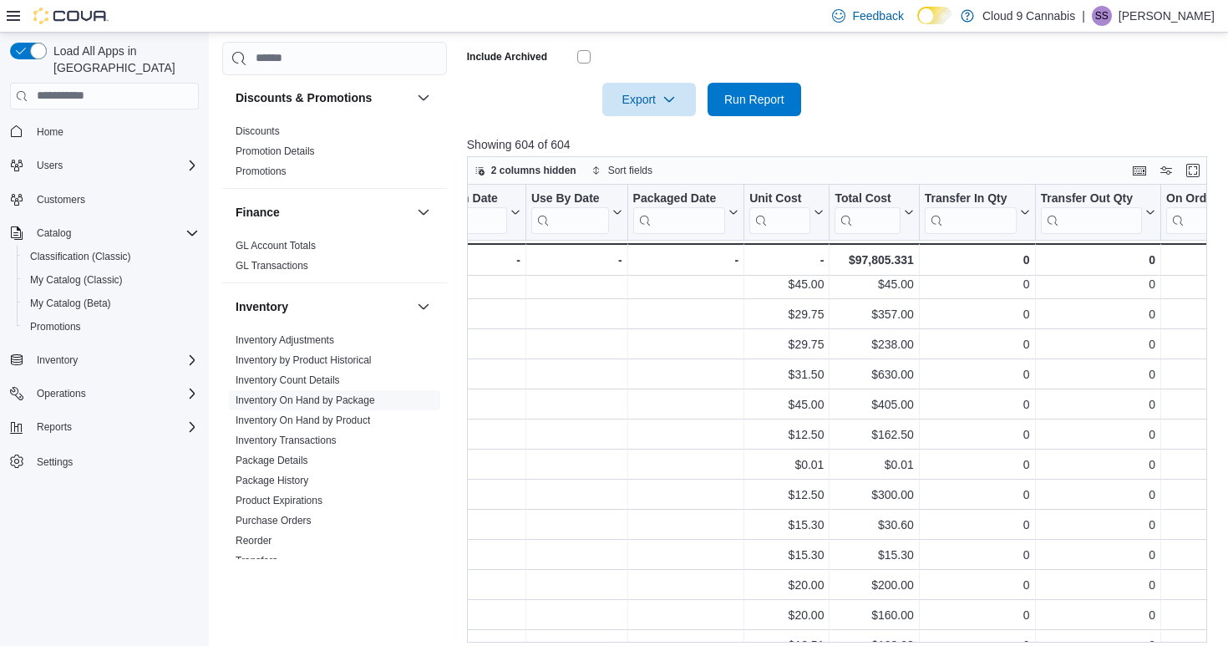
scroll to position [3, 1439]
